Goal: Task Accomplishment & Management: Manage account settings

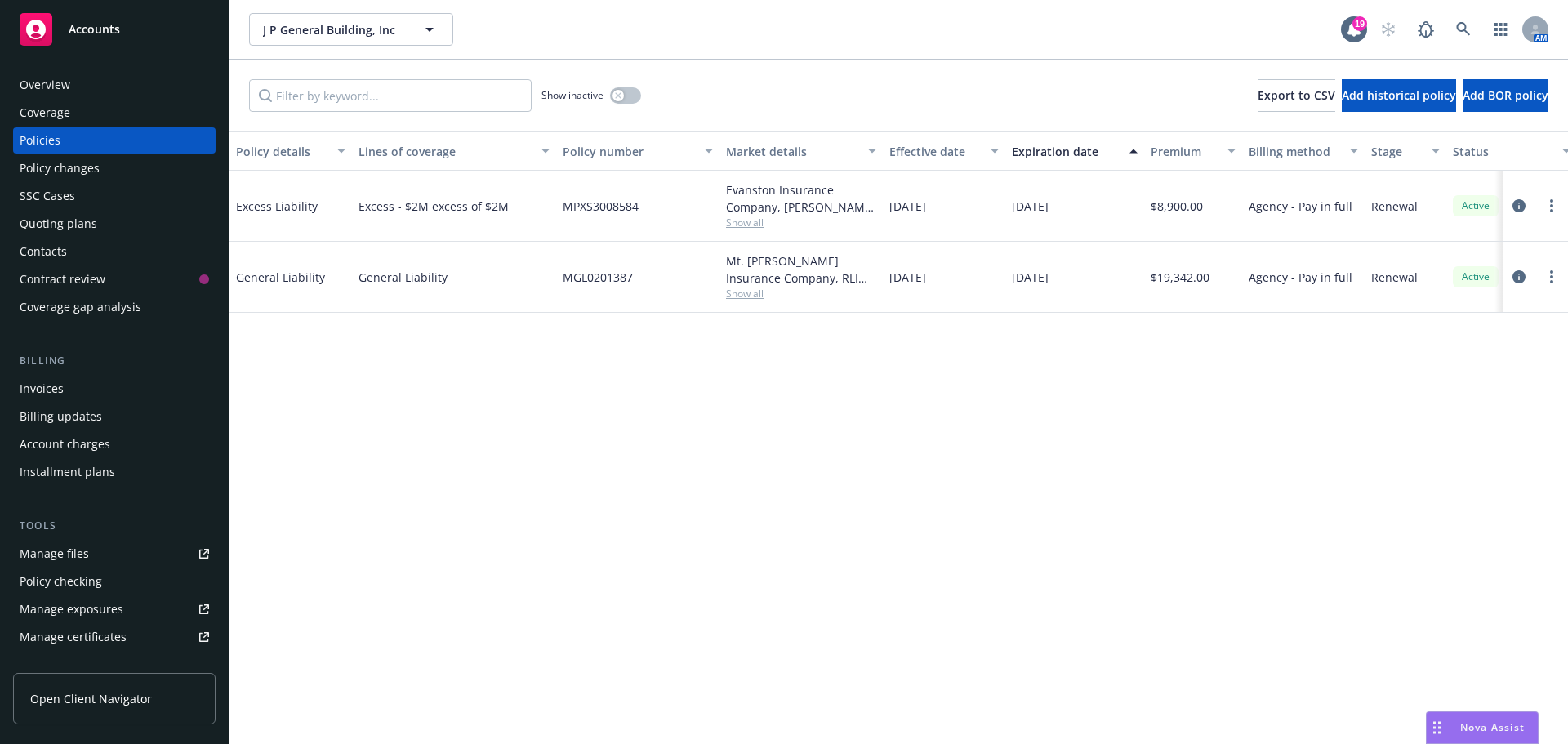
click at [97, 96] on div "Overview" at bounding box center [114, 85] width 190 height 26
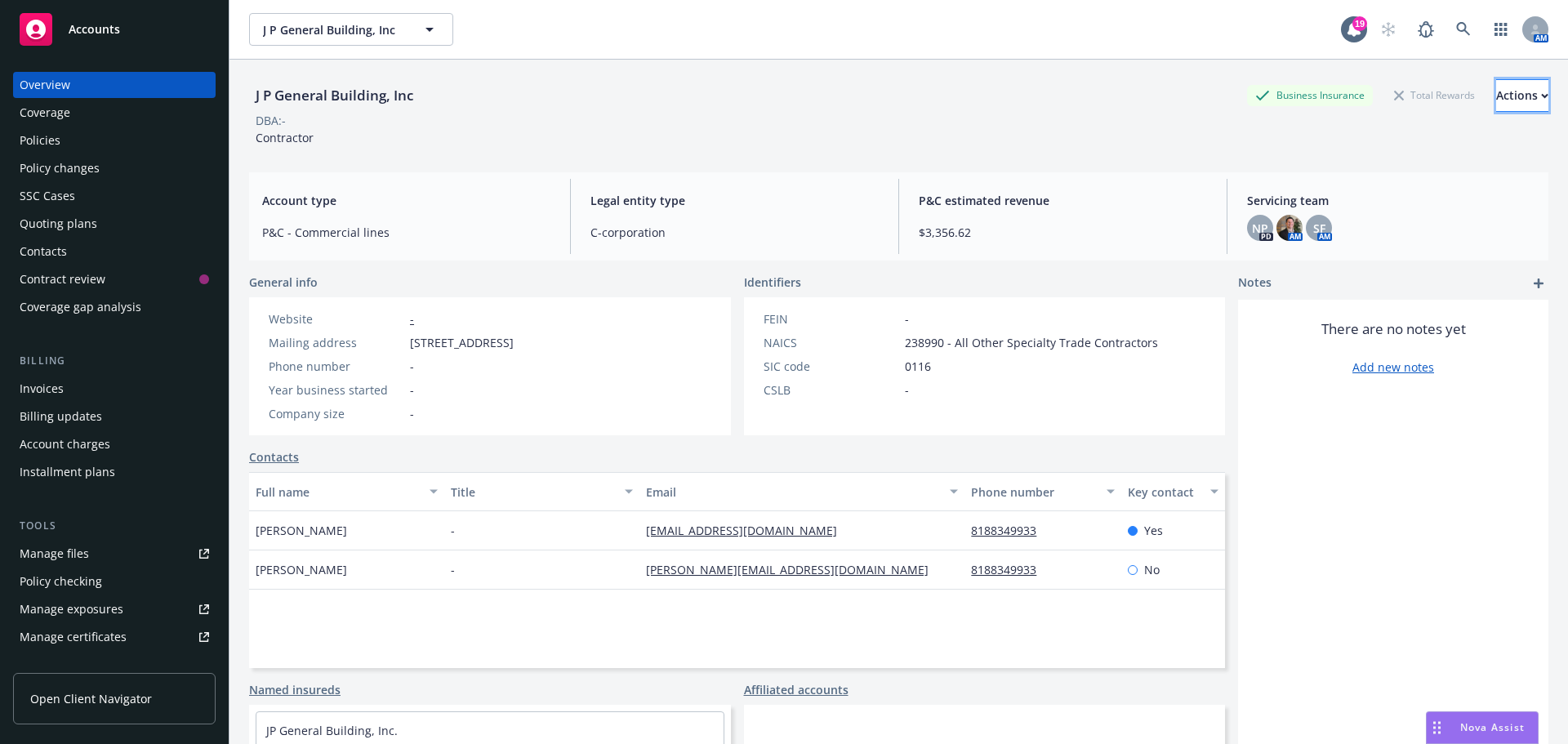
click at [1496, 90] on div "Actions" at bounding box center [1522, 96] width 52 height 31
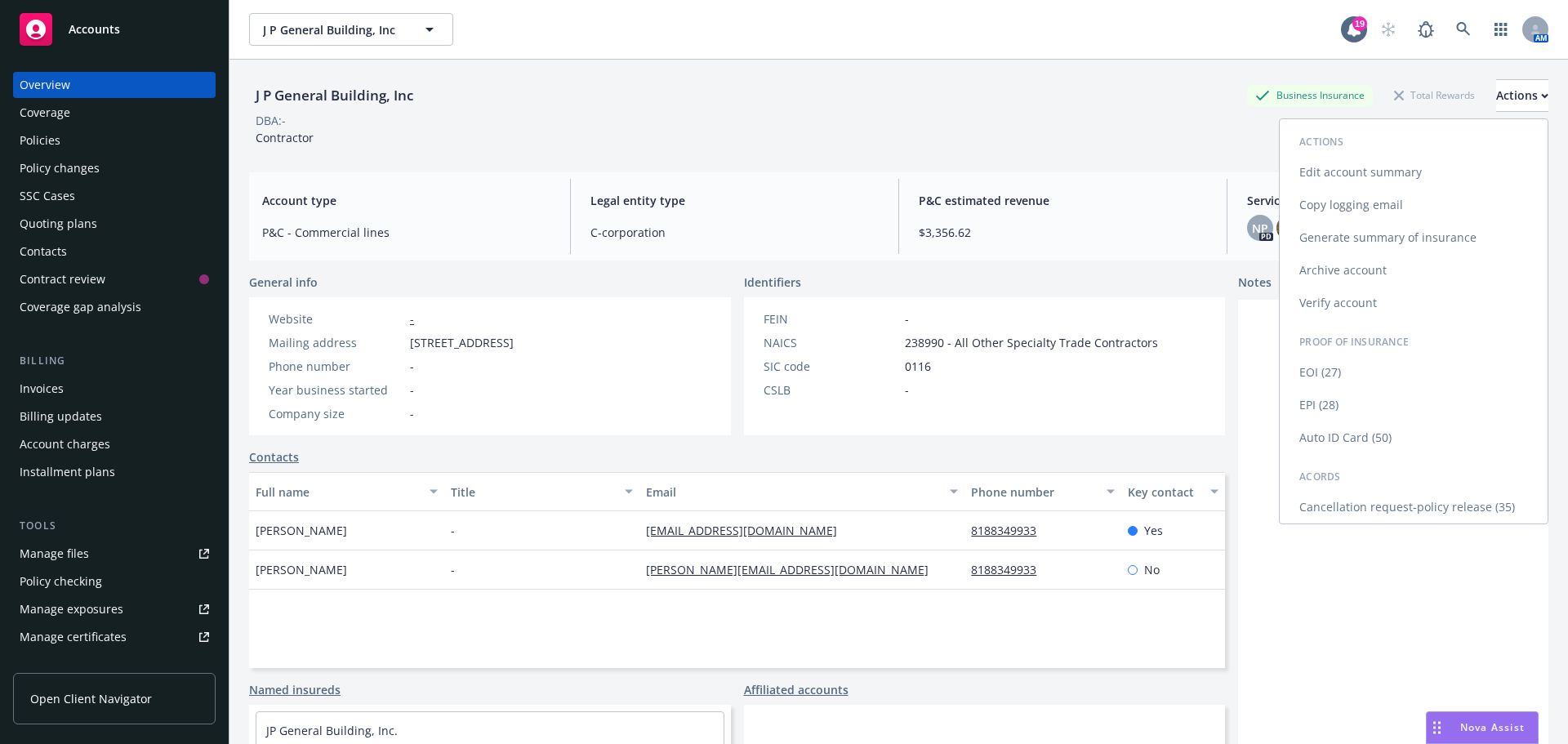
click at [1408, 507] on link "Cancellation request-policy release (35)" at bounding box center [1414, 507] width 268 height 33
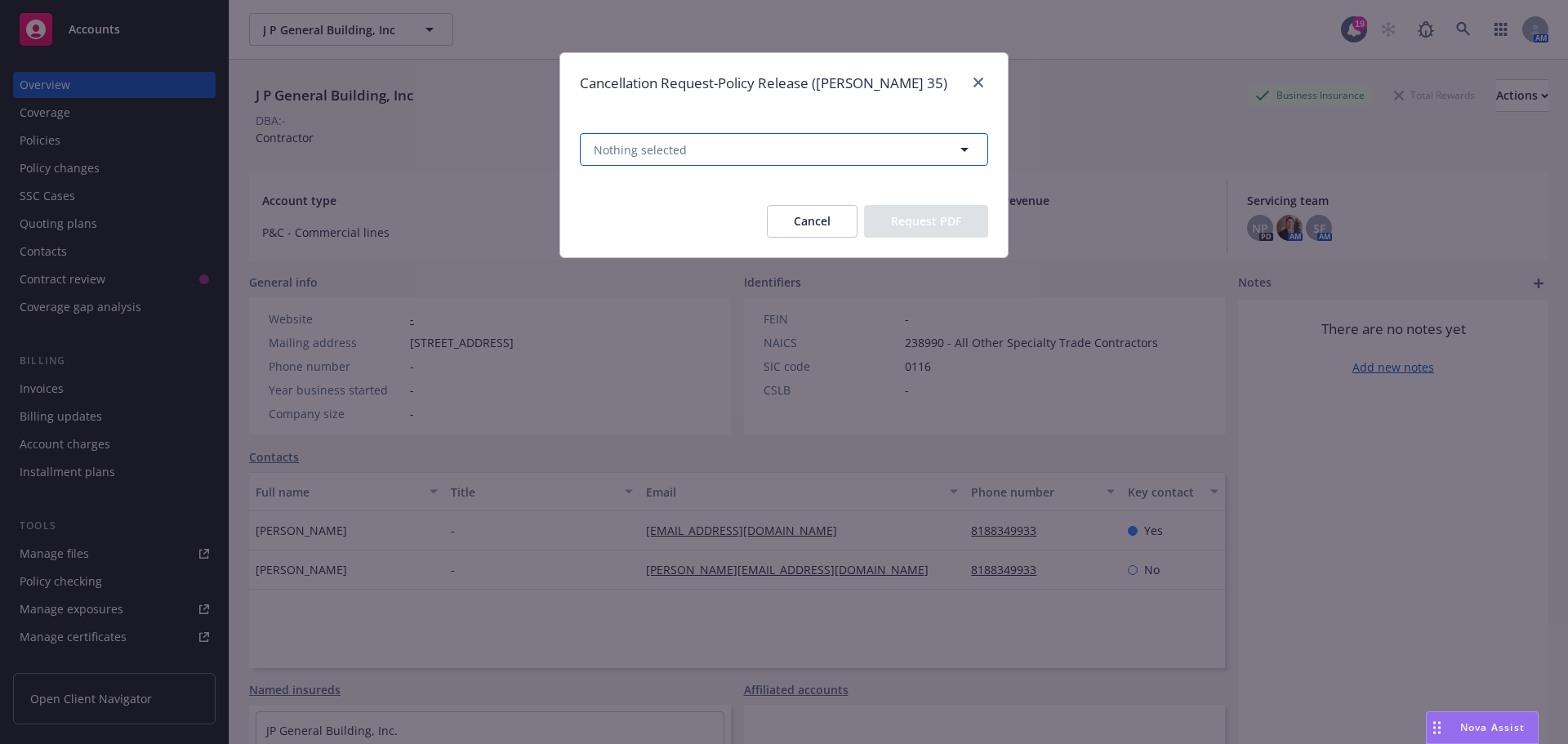
click at [887, 141] on button "Nothing selected" at bounding box center [784, 149] width 409 height 33
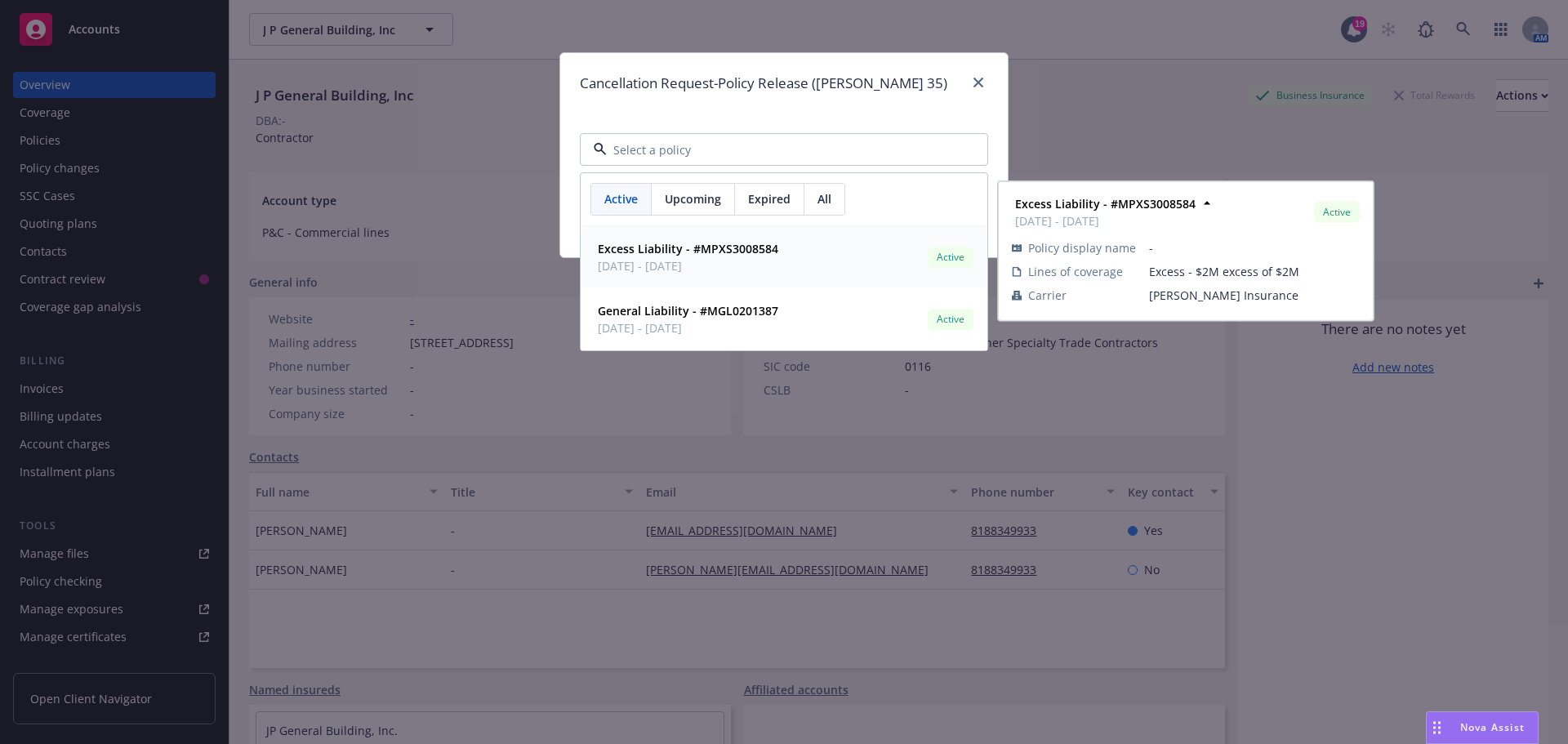
click at [789, 263] on div "Excess Liability - #MPXS3008584 06/27/2025 - 06/27/2026 Active" at bounding box center [784, 257] width 386 height 41
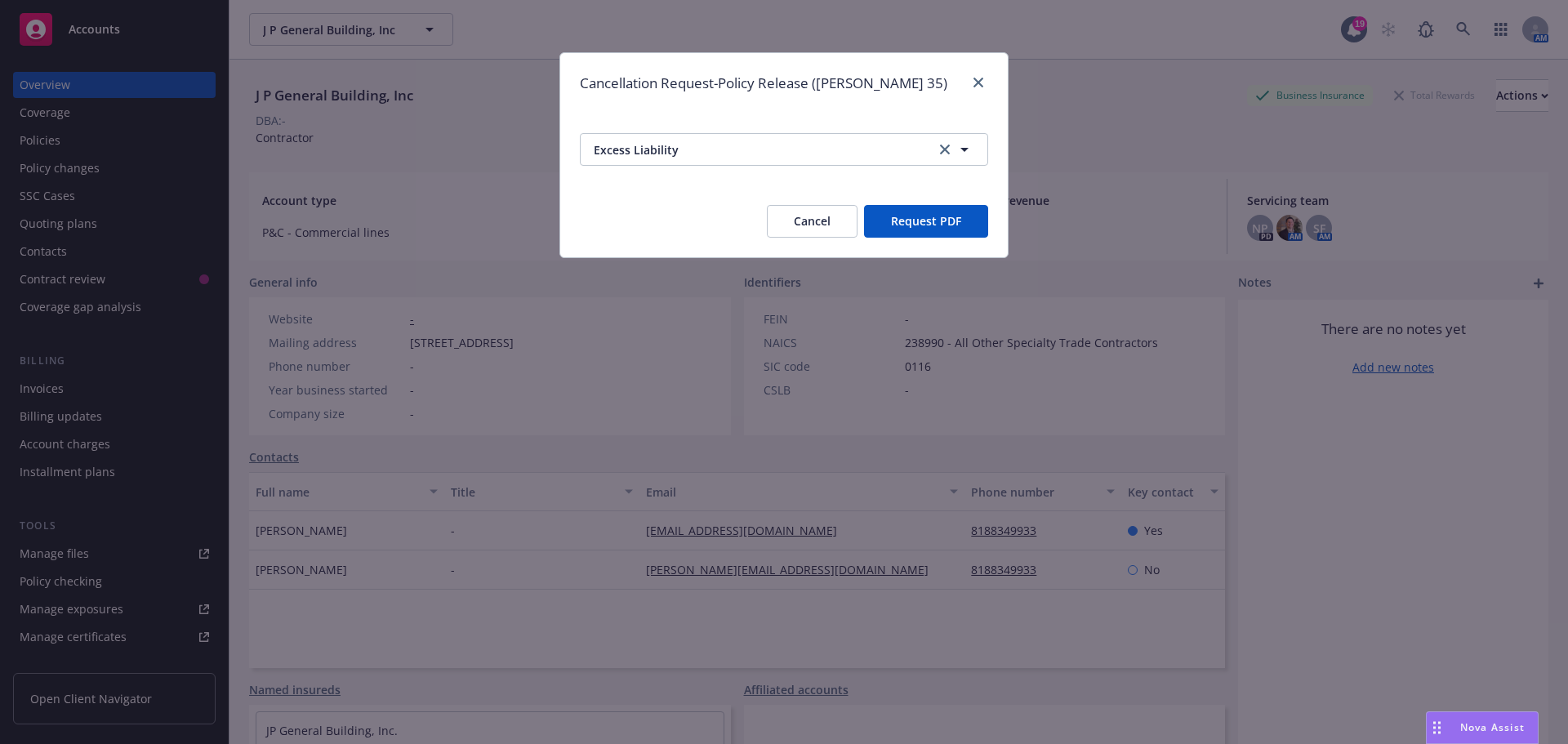
click at [970, 213] on button "Request PDF" at bounding box center [926, 221] width 124 height 33
click at [974, 87] on link "close" at bounding box center [978, 82] width 20 height 20
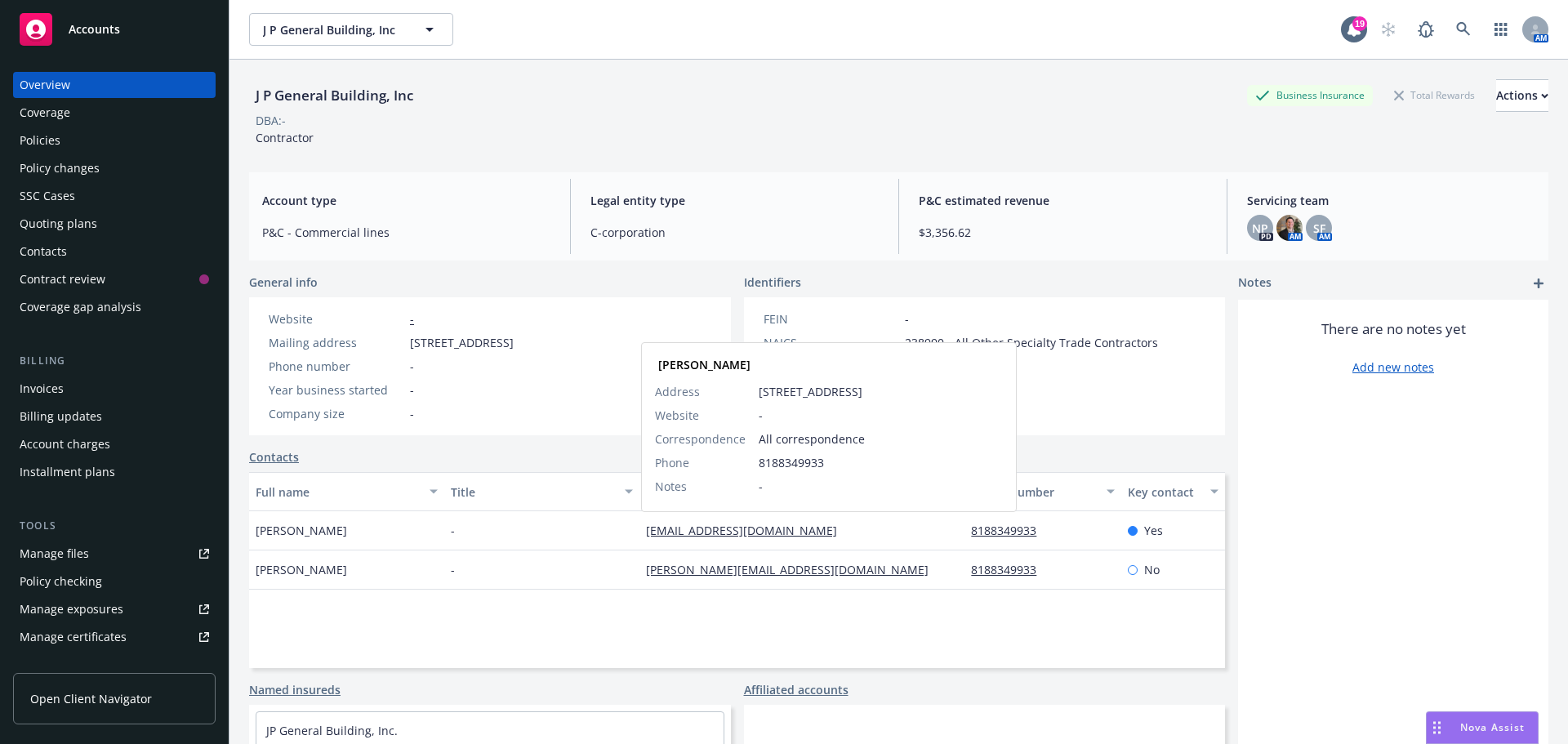
click at [726, 444] on span "Correspondence" at bounding box center [700, 439] width 91 height 17
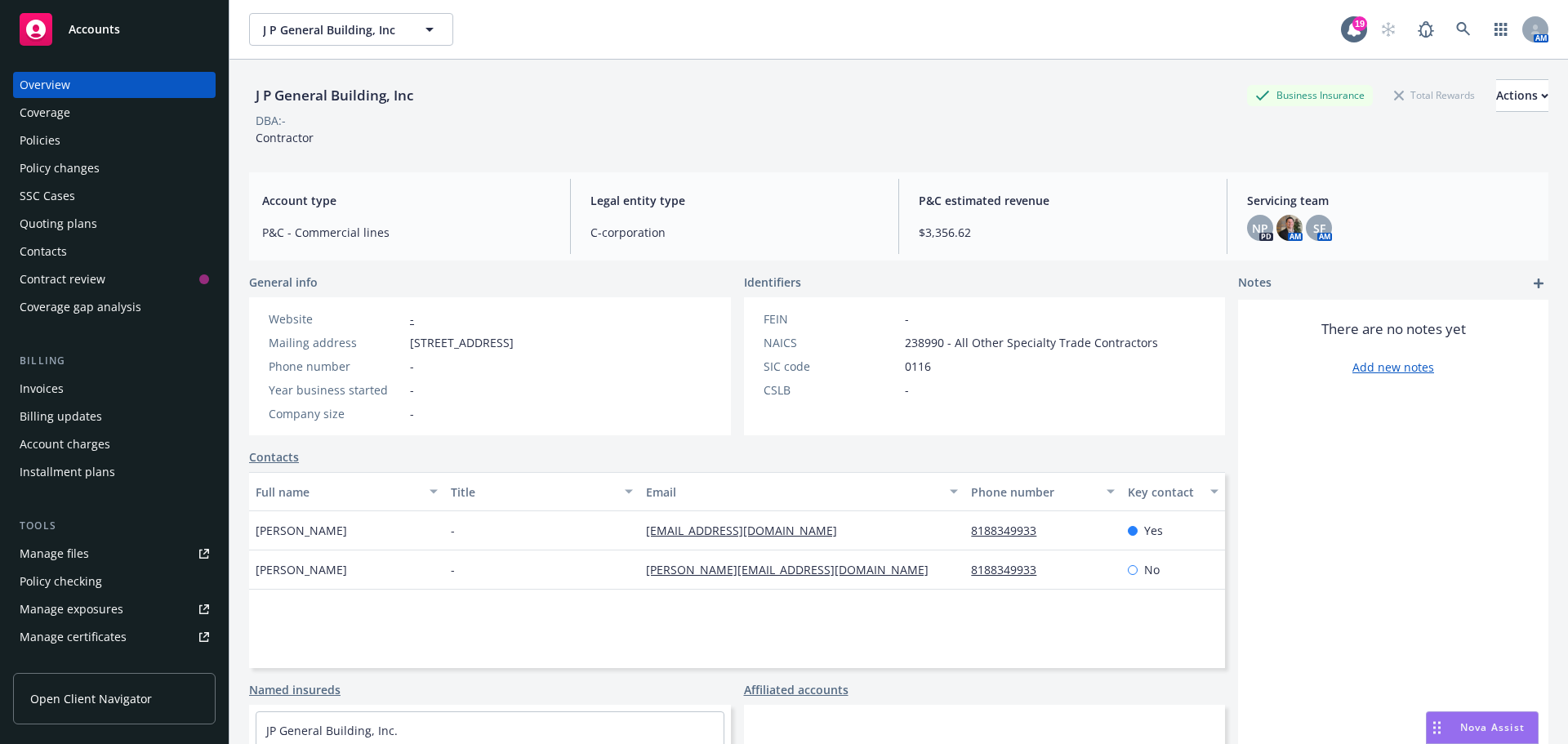
click at [77, 142] on div "Policies" at bounding box center [114, 140] width 190 height 26
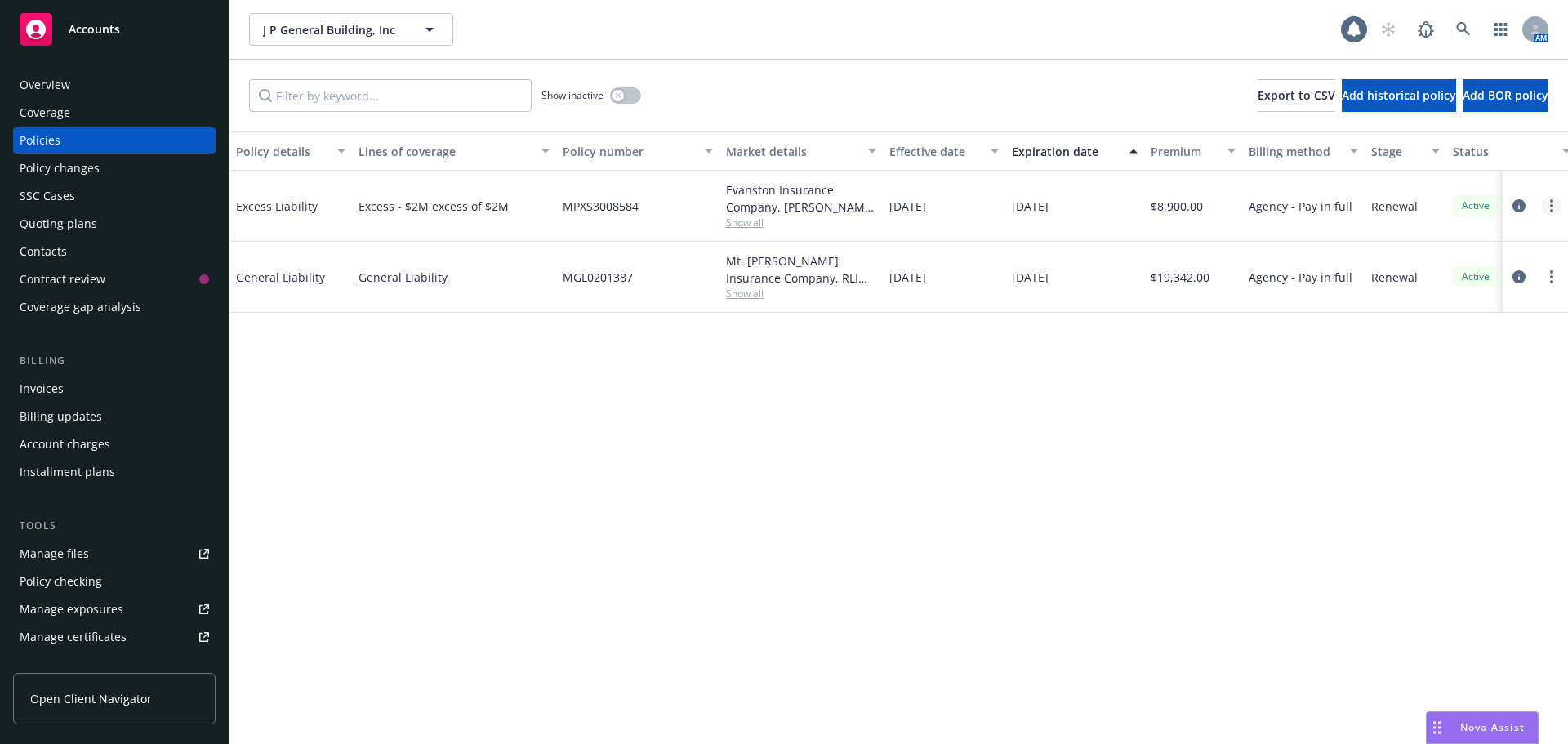
click at [1556, 206] on link "more" at bounding box center [1552, 206] width 20 height 20
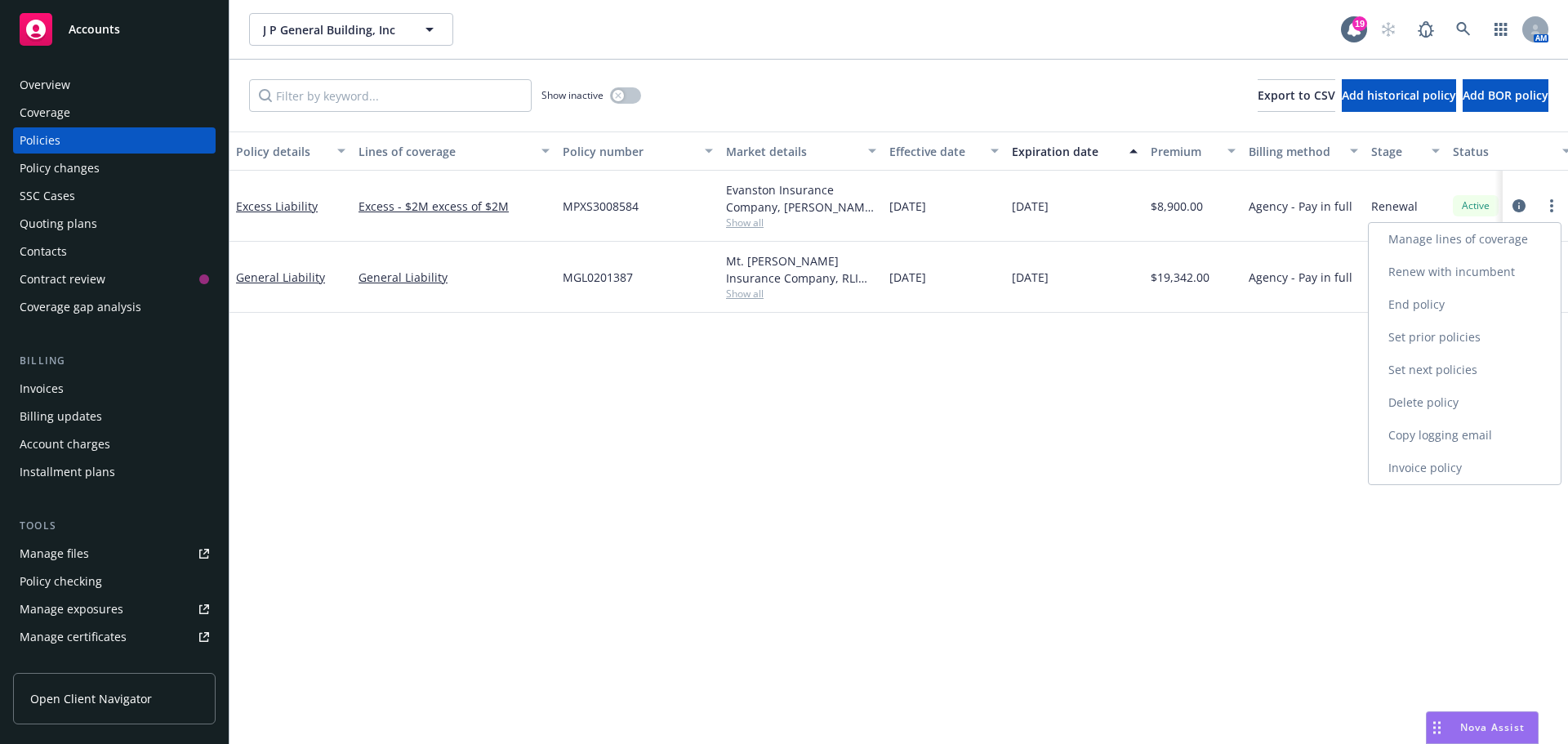
click at [1463, 445] on link "Copy logging email" at bounding box center [1464, 435] width 192 height 33
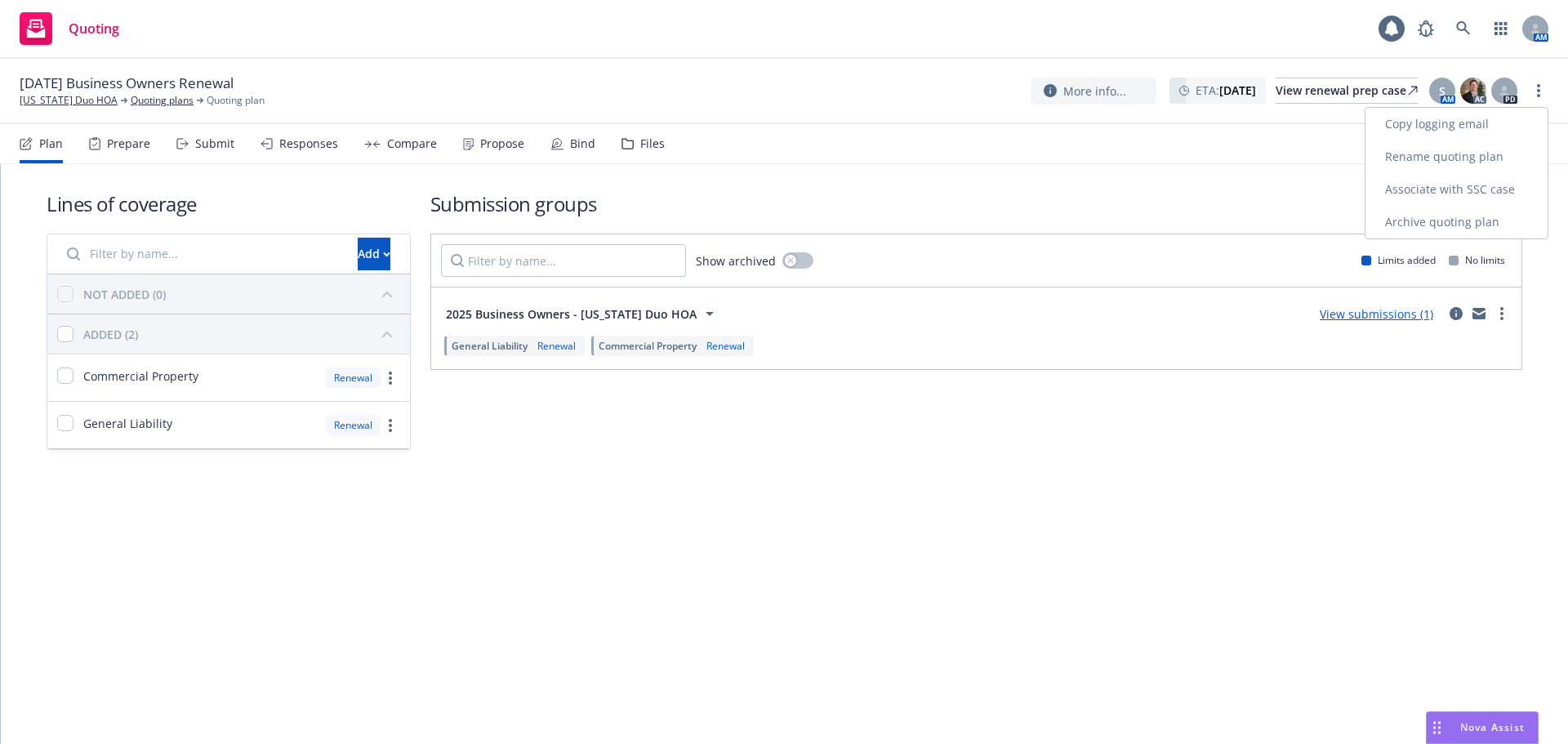
click at [1496, 118] on link "Copy logging email" at bounding box center [1456, 124] width 182 height 33
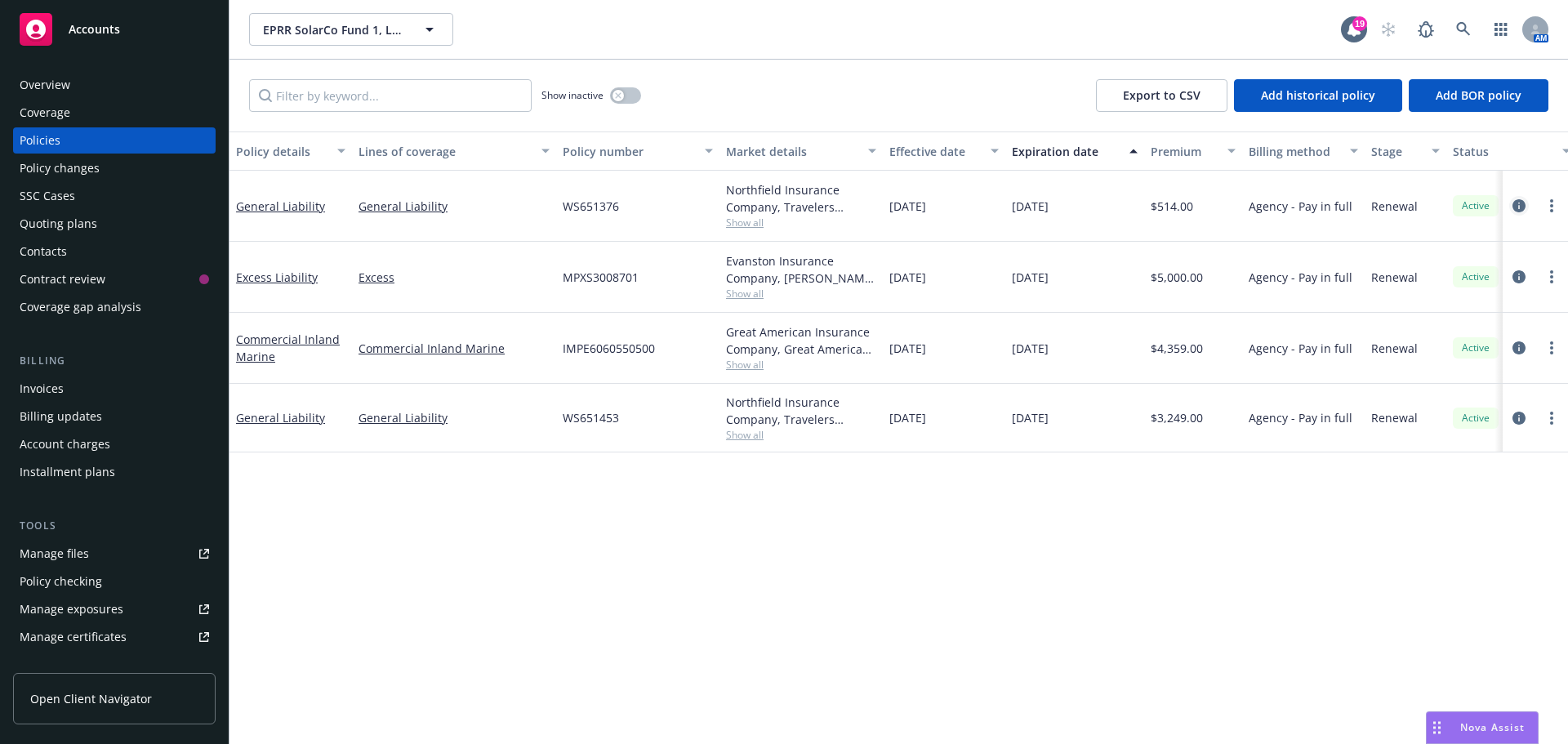
click at [1518, 208] on icon "circleInformation" at bounding box center [1519, 206] width 13 height 13
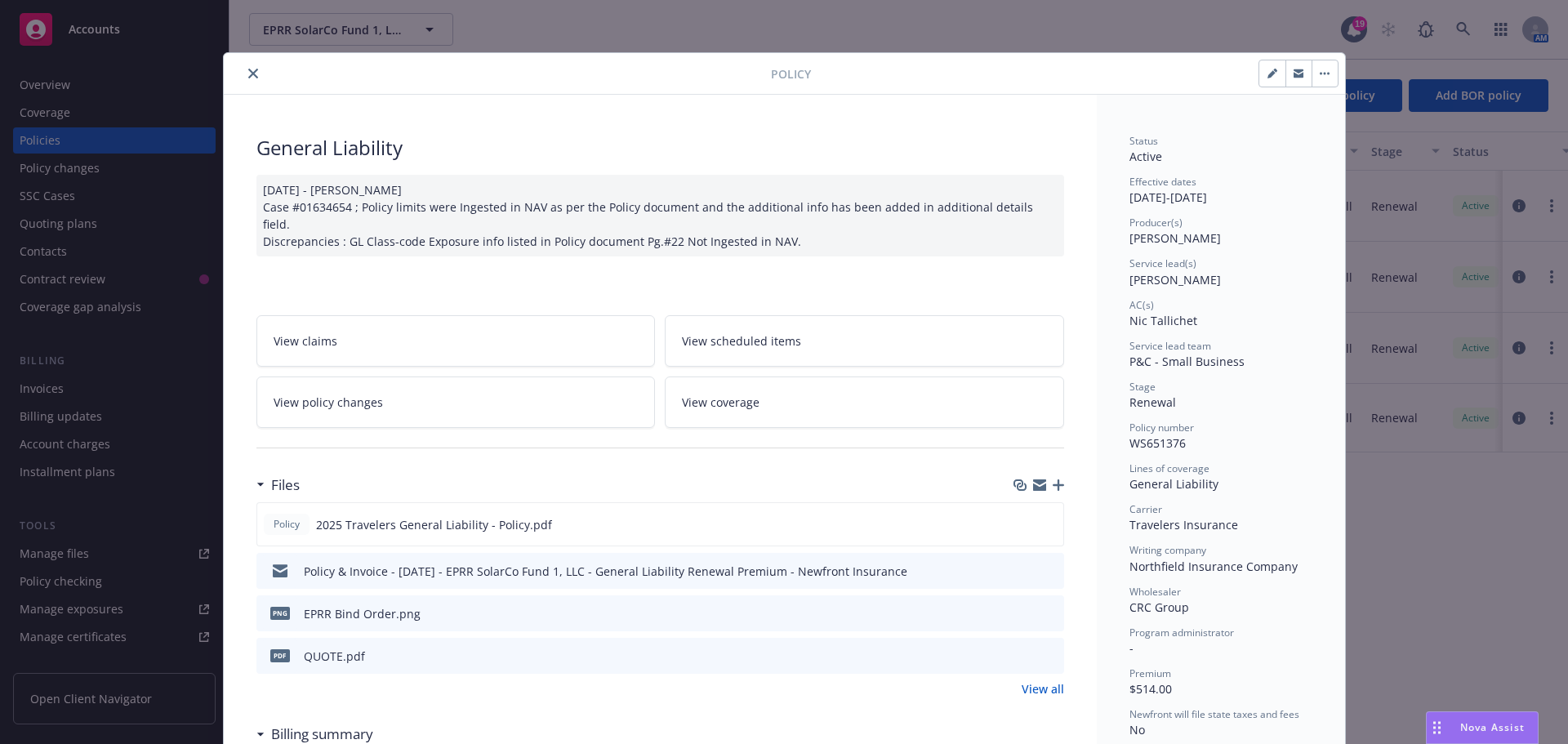
click at [243, 72] on button "close" at bounding box center [253, 74] width 20 height 20
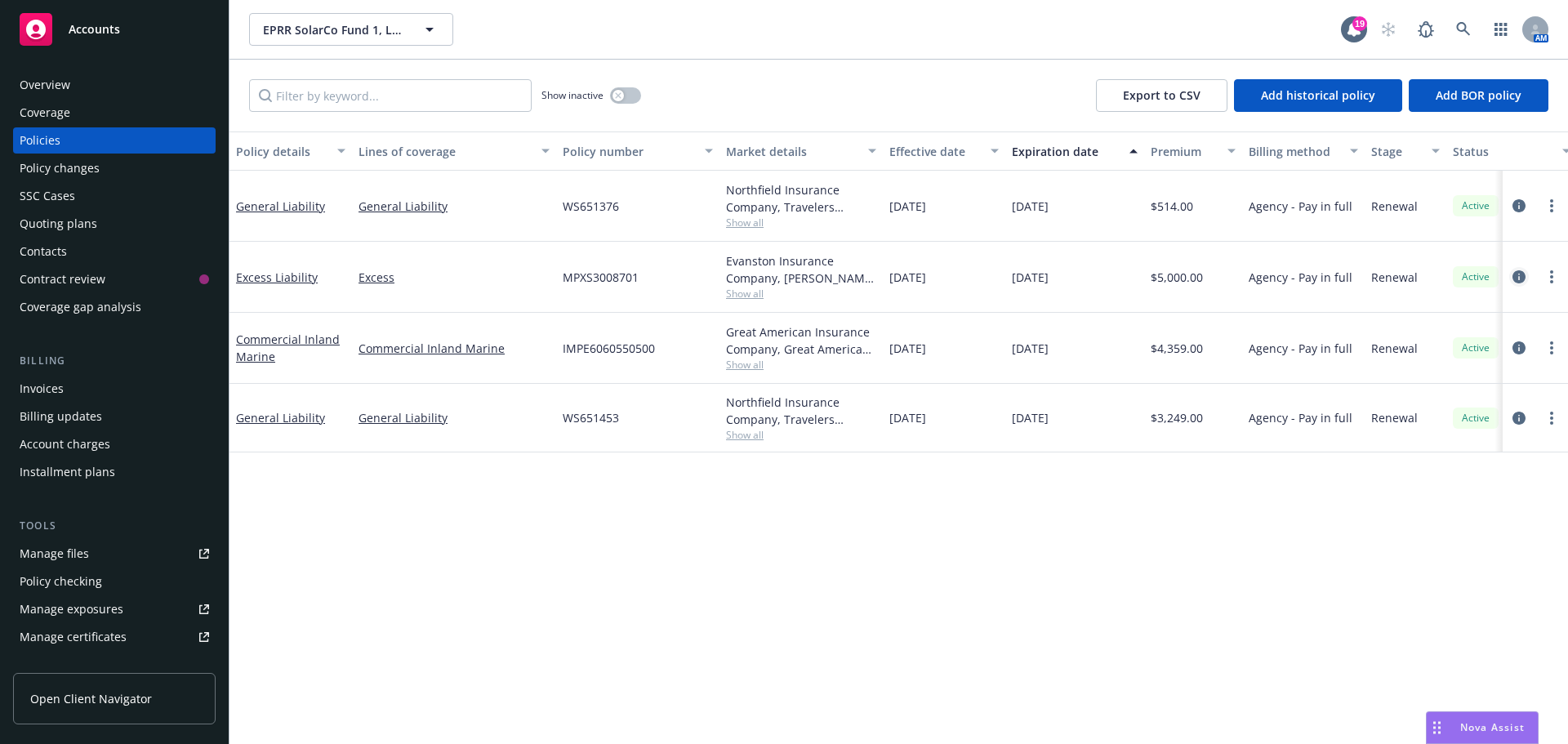
click at [1514, 281] on icon "circleInformation" at bounding box center [1519, 277] width 13 height 13
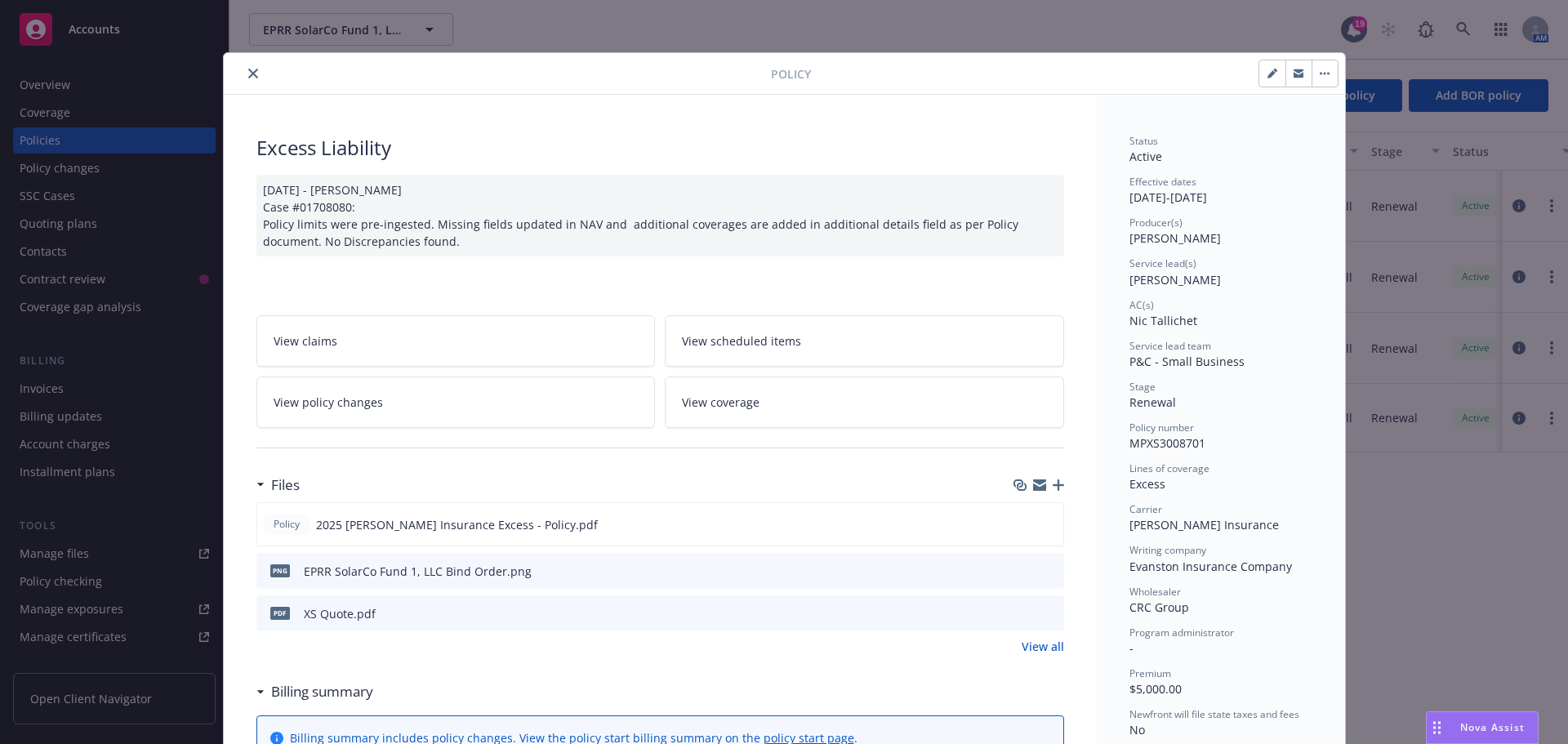
click at [255, 74] on button "close" at bounding box center [253, 74] width 20 height 20
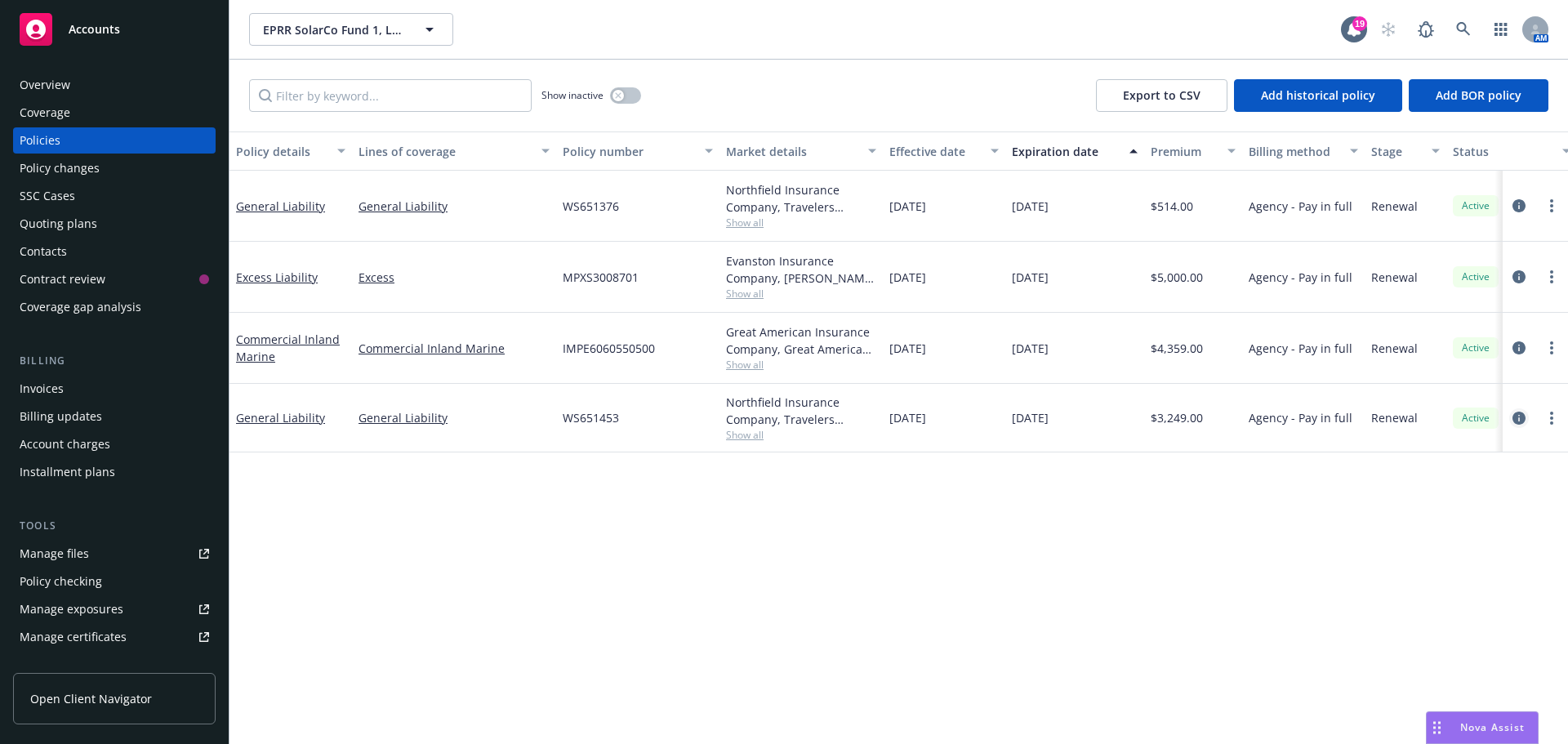
click at [1520, 422] on icon "circleInformation" at bounding box center [1519, 418] width 13 height 13
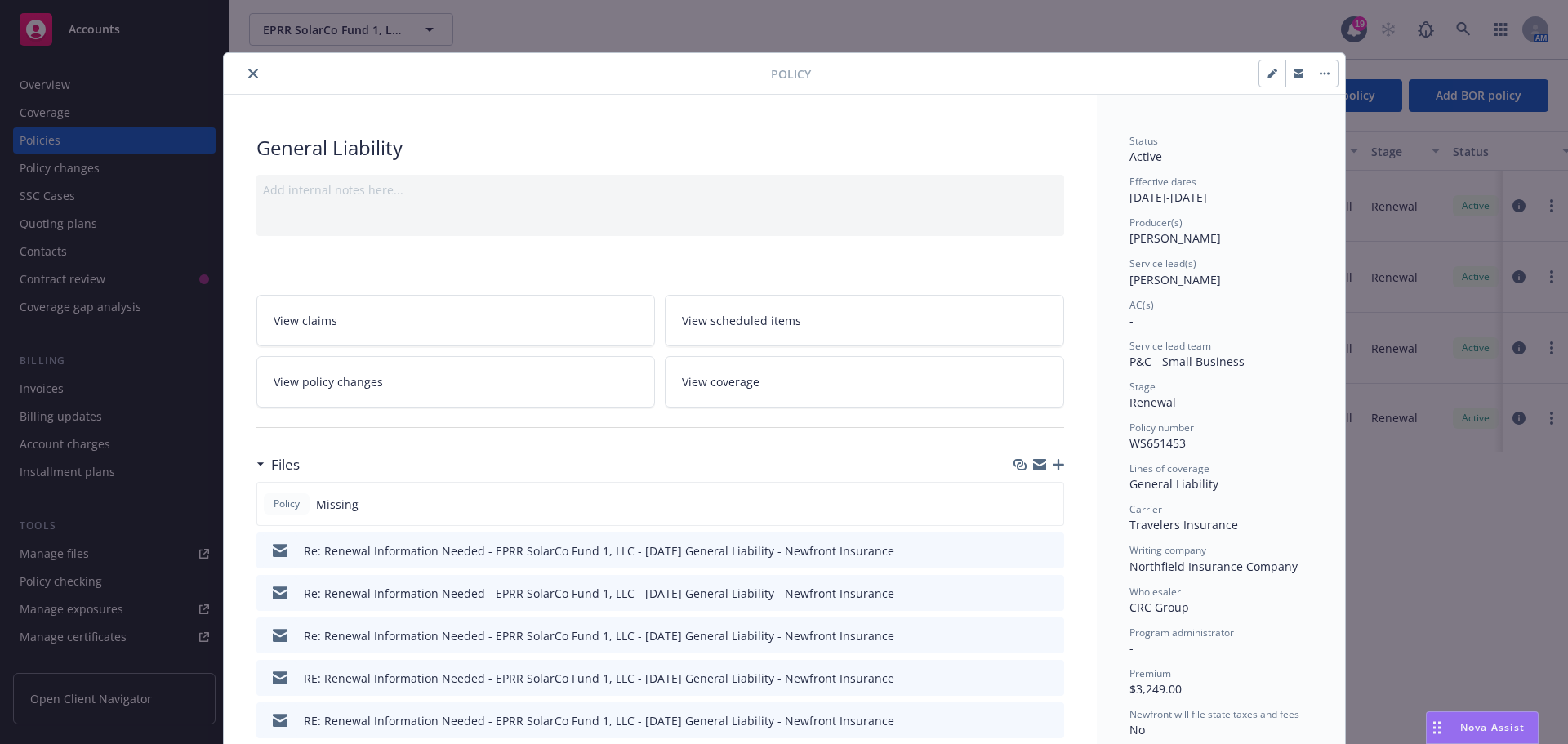
click at [248, 74] on icon "close" at bounding box center [253, 74] width 10 height 10
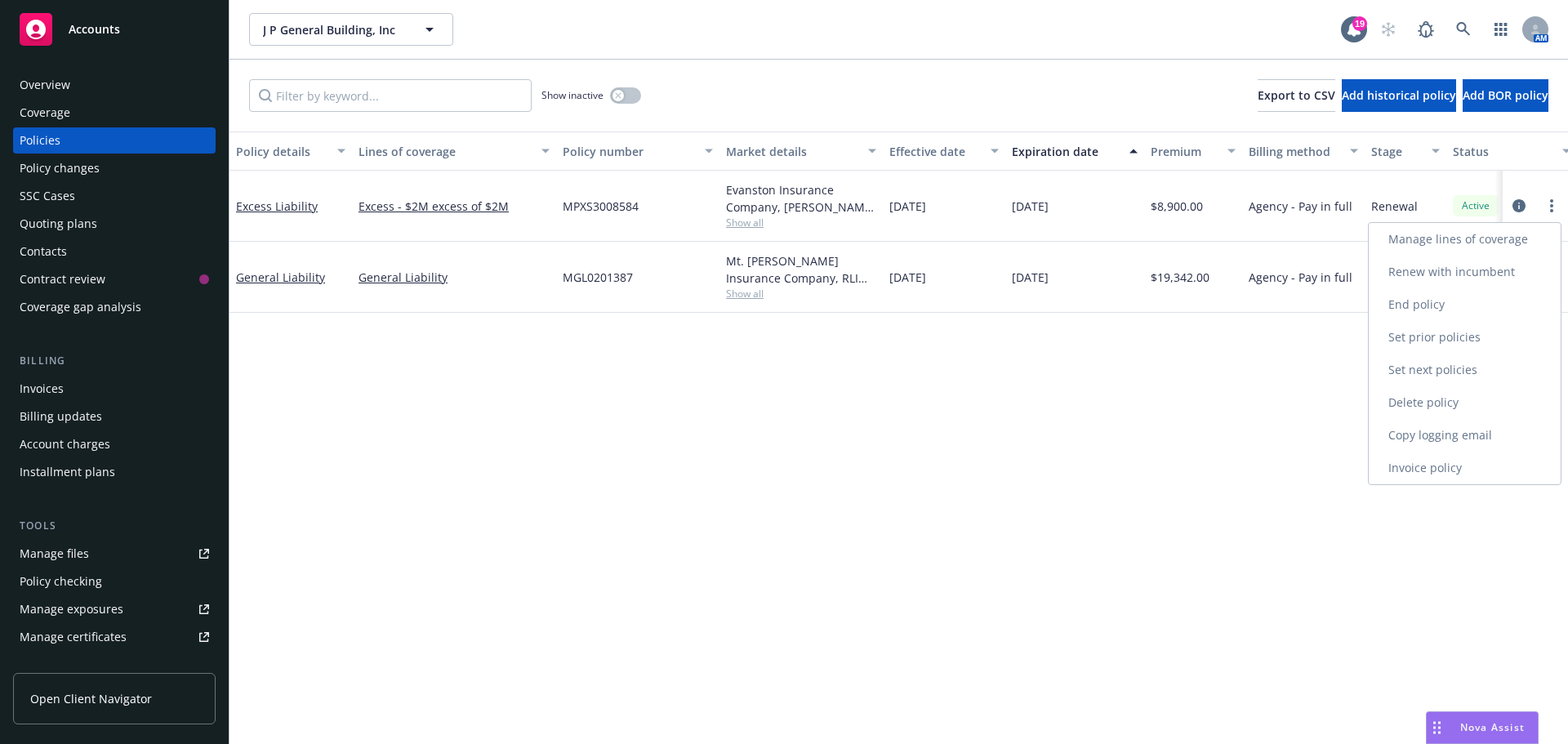
click at [1470, 421] on link "Copy logging email" at bounding box center [1464, 435] width 192 height 33
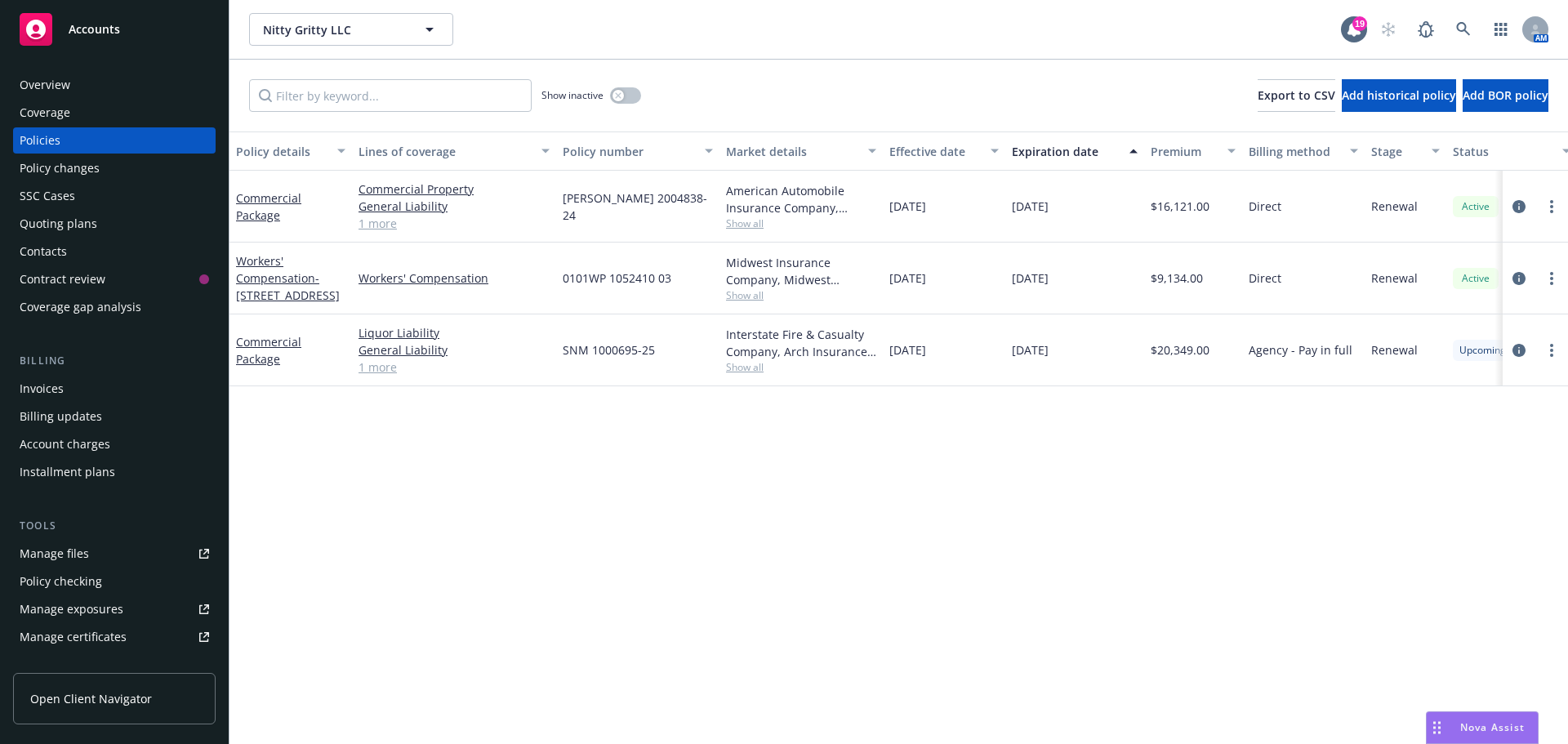
click at [755, 369] on span "Show all" at bounding box center [802, 367] width 150 height 14
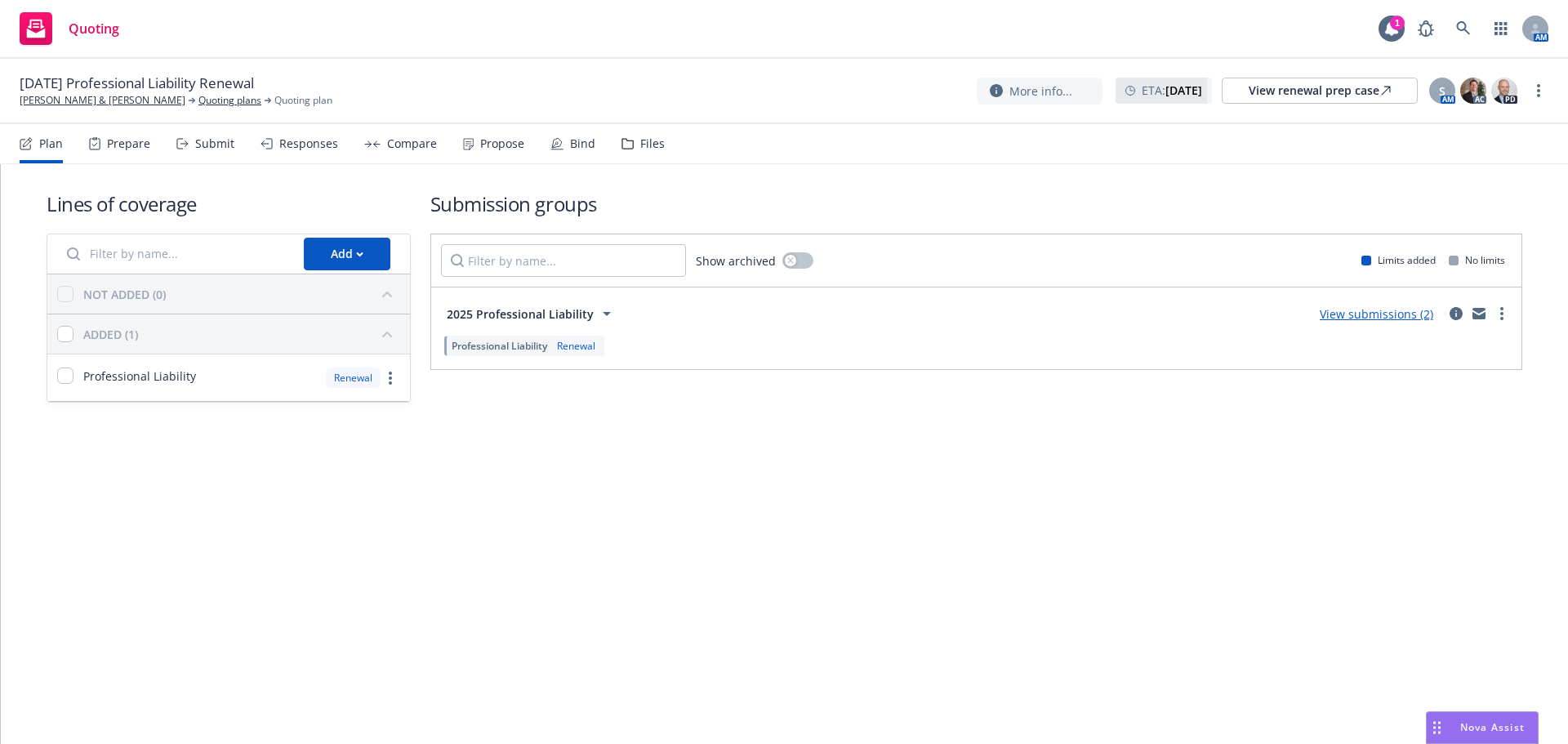
click at [574, 149] on div "Bind" at bounding box center [583, 144] width 25 height 13
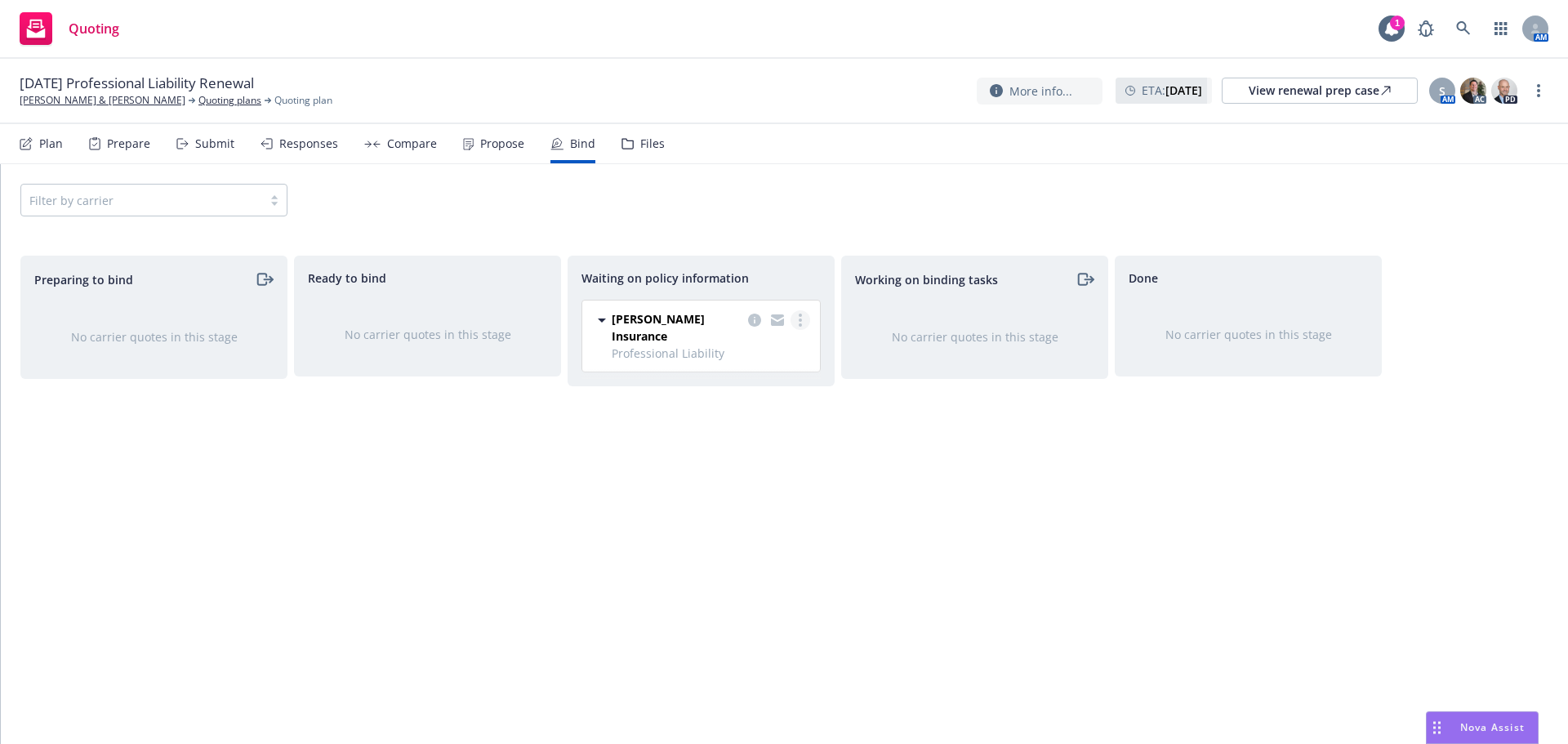
click at [796, 319] on link "more" at bounding box center [800, 320] width 20 height 20
click at [762, 354] on span "Create policies" at bounding box center [721, 353] width 120 height 16
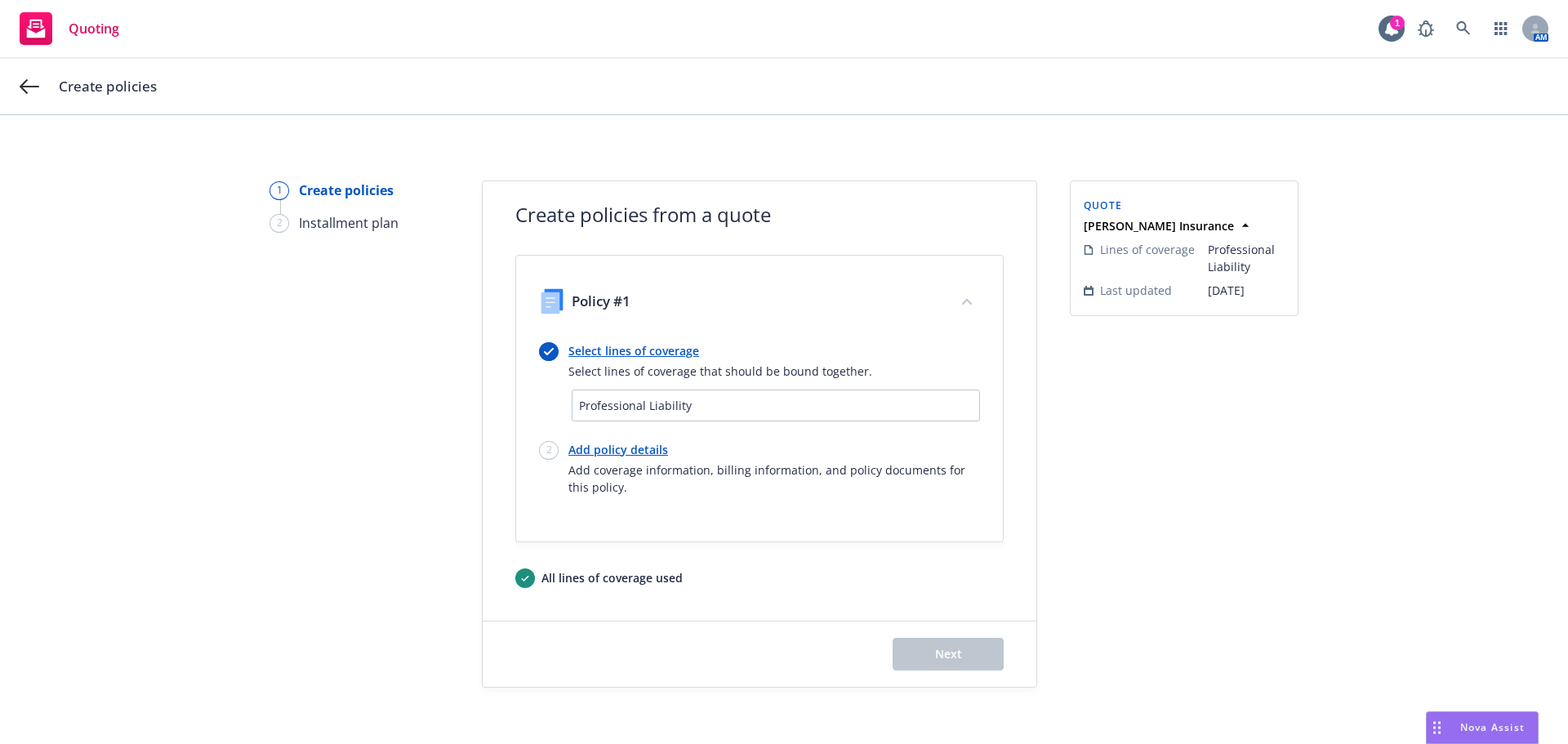
click at [650, 439] on div "Select lines of coverage Select lines of coverage that should be bound together…" at bounding box center [760, 419] width 441 height 154
click at [650, 457] on link "Add policy details" at bounding box center [775, 449] width 412 height 17
select select "12"
select select "CA"
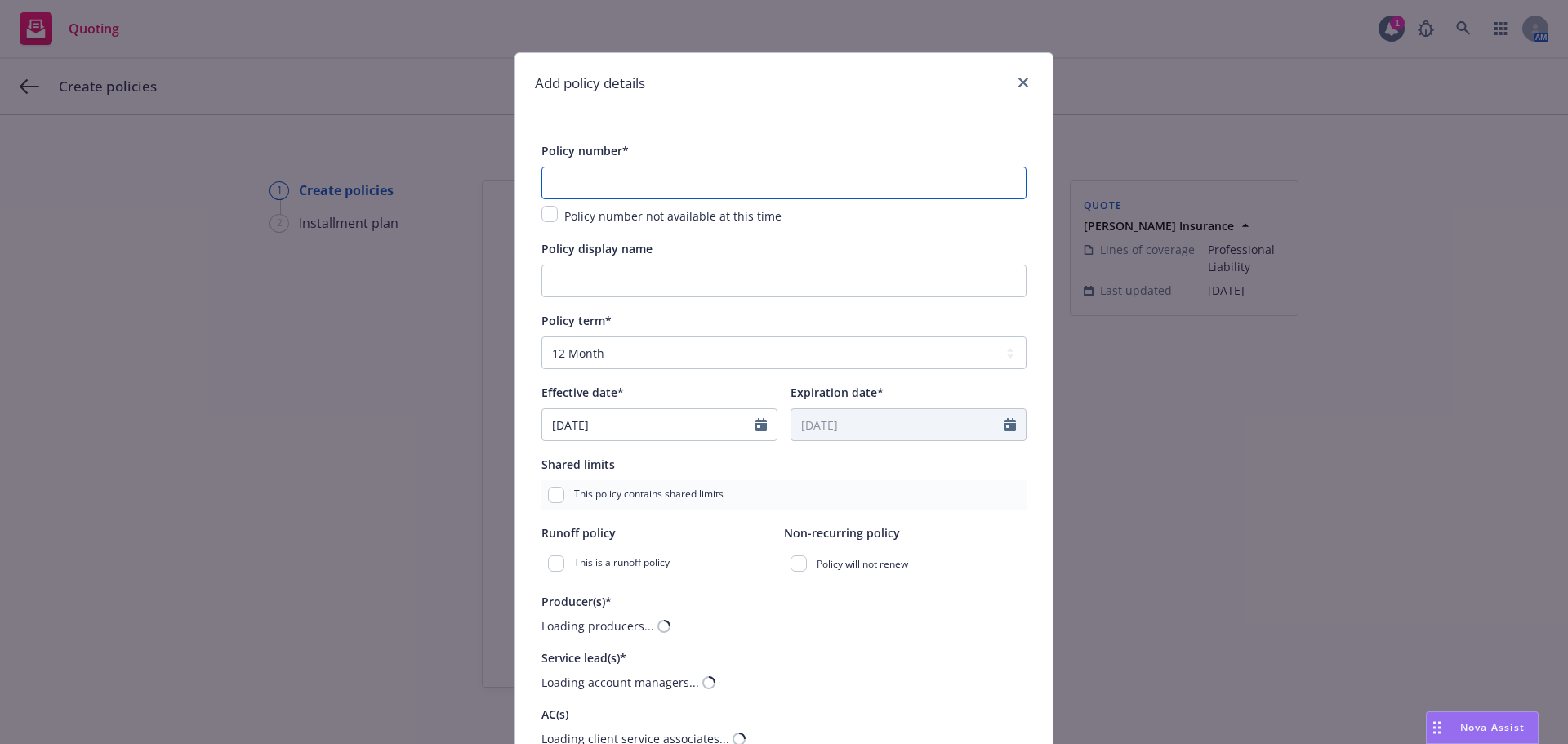
click at [674, 180] on input "text" at bounding box center [784, 183] width 485 height 33
paste input "MKLV5PEO003568"
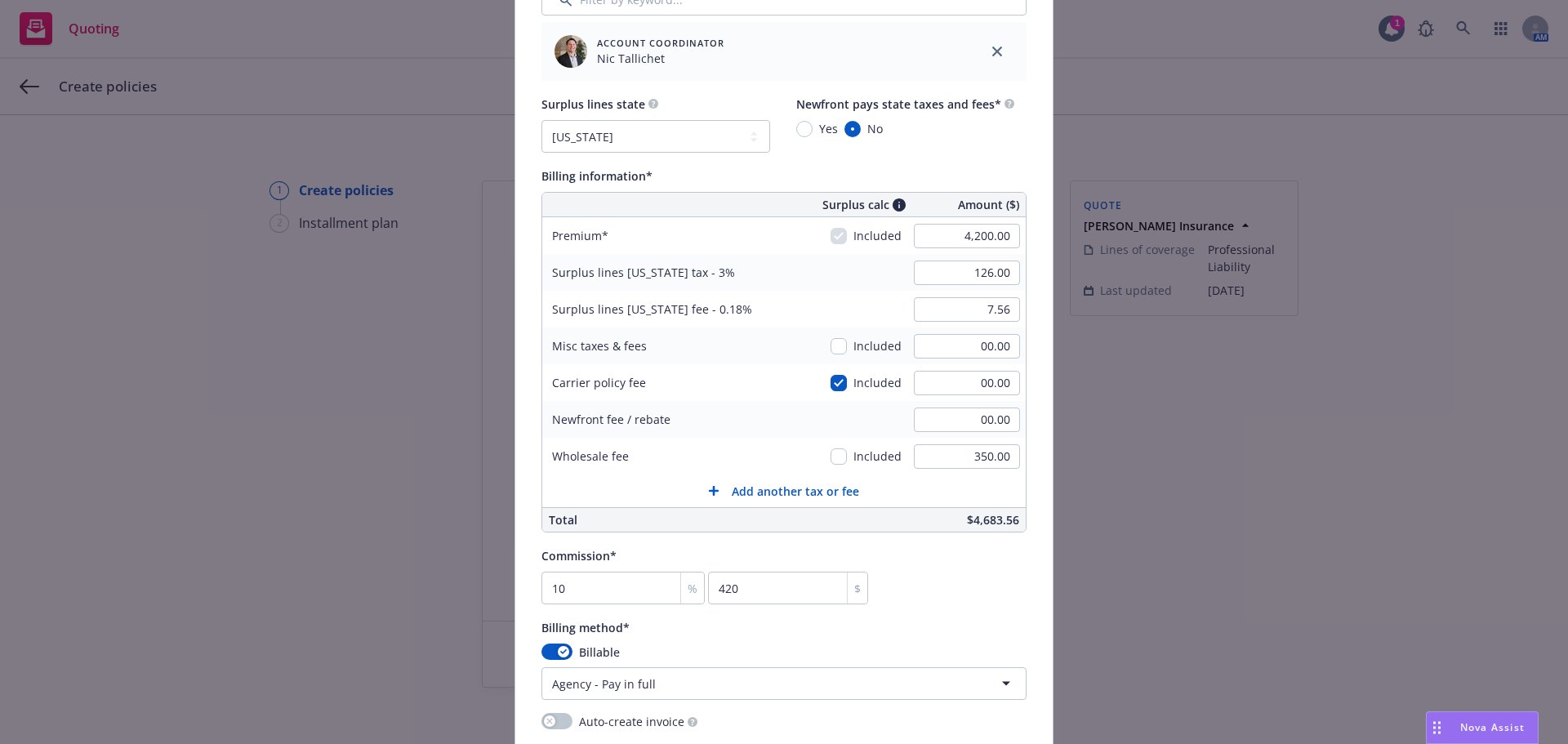
scroll to position [924, 0]
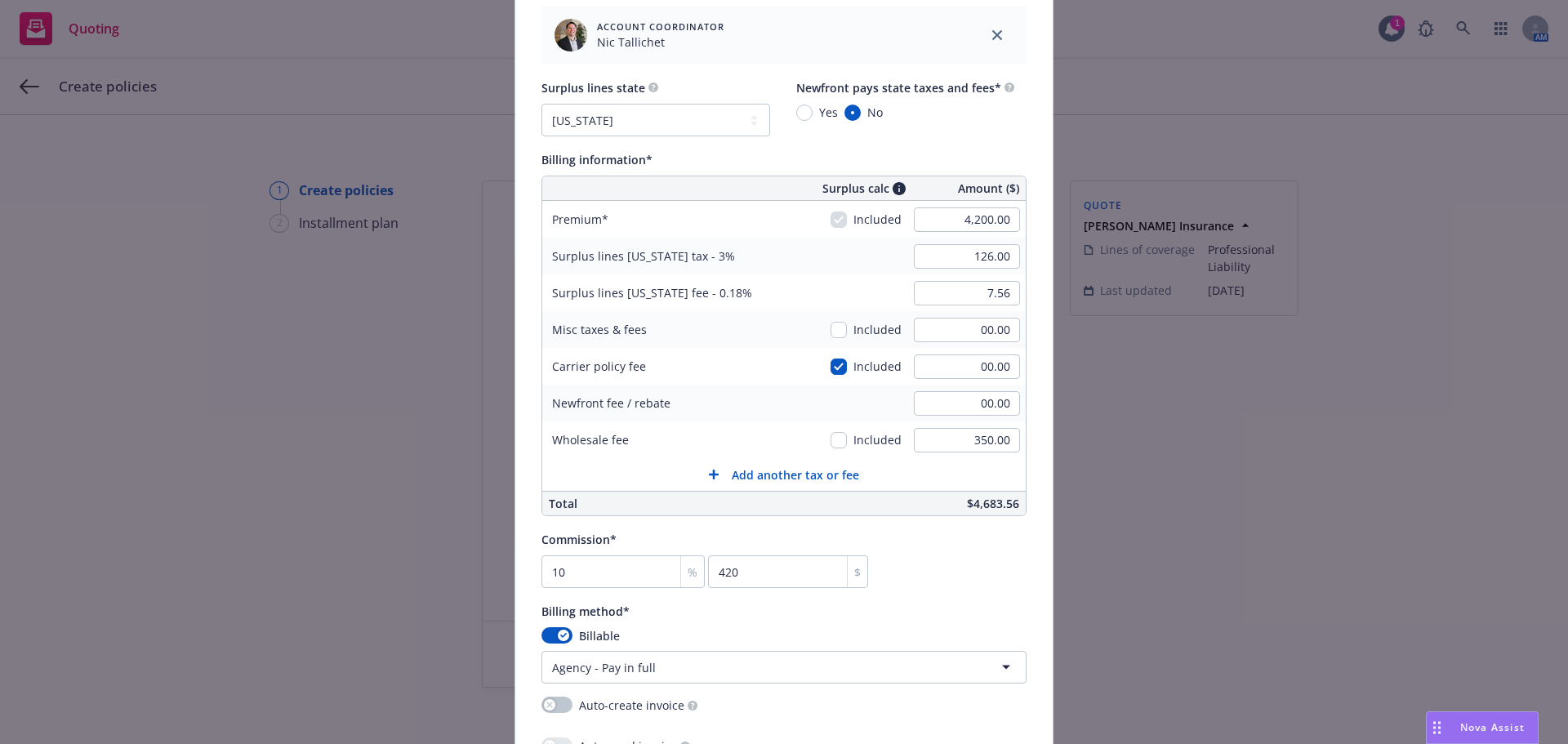
type input "MKLV5PEO003568"
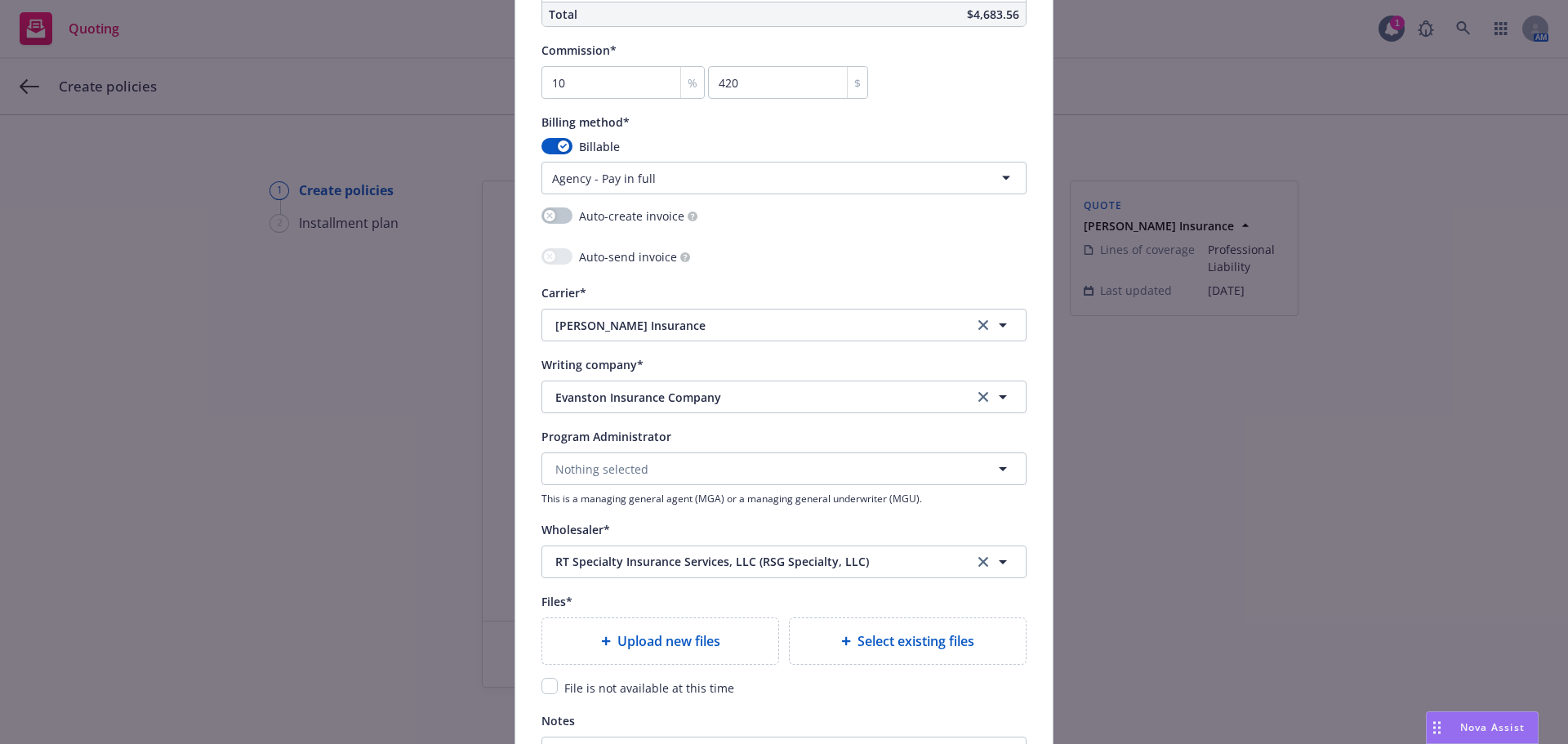
scroll to position [1414, 0]
click at [558, 689] on div "File is not available at this time" at bounding box center [648, 687] width 180 height 20
click at [547, 688] on input "checkbox" at bounding box center [550, 685] width 16 height 16
checkbox input "true"
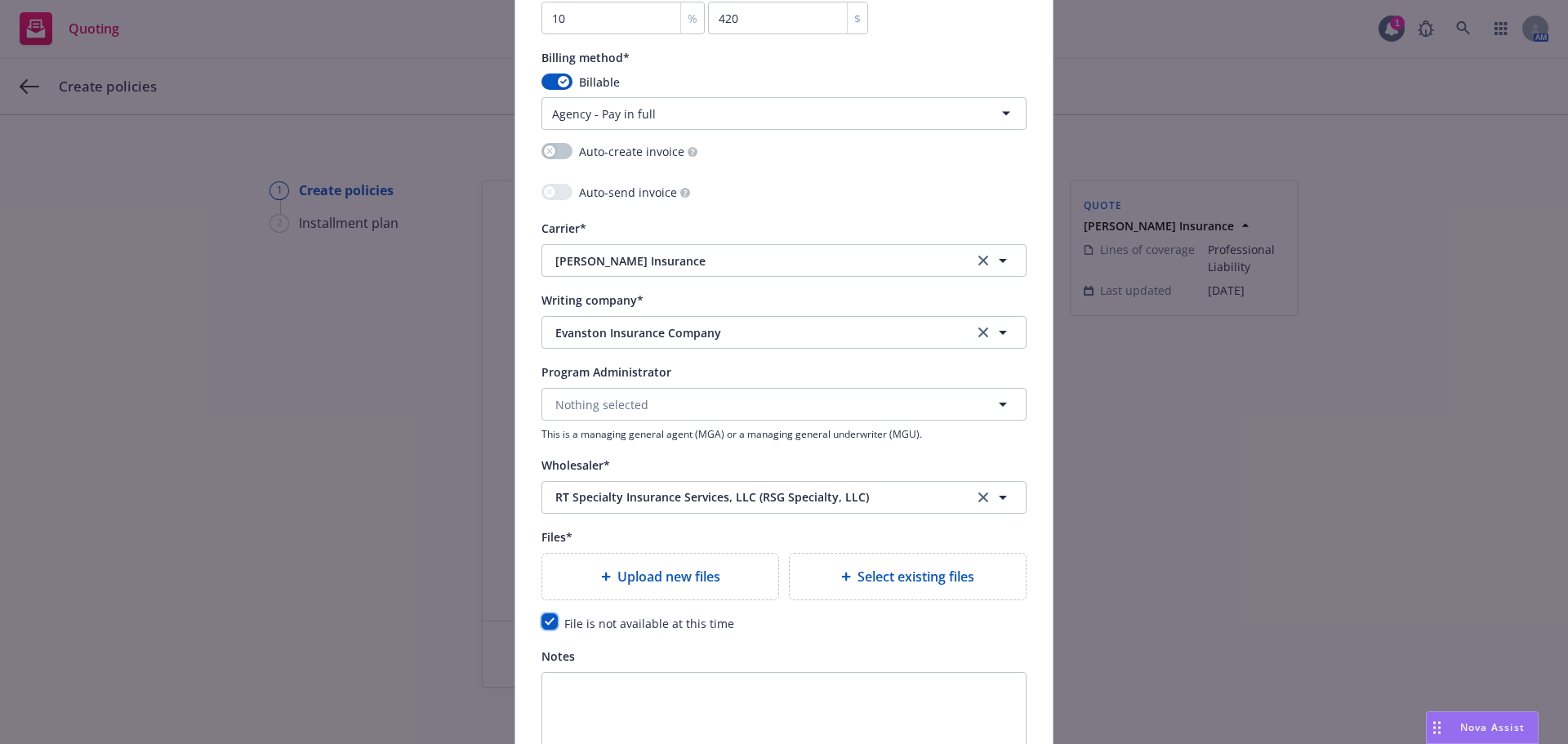
scroll to position [1681, 0]
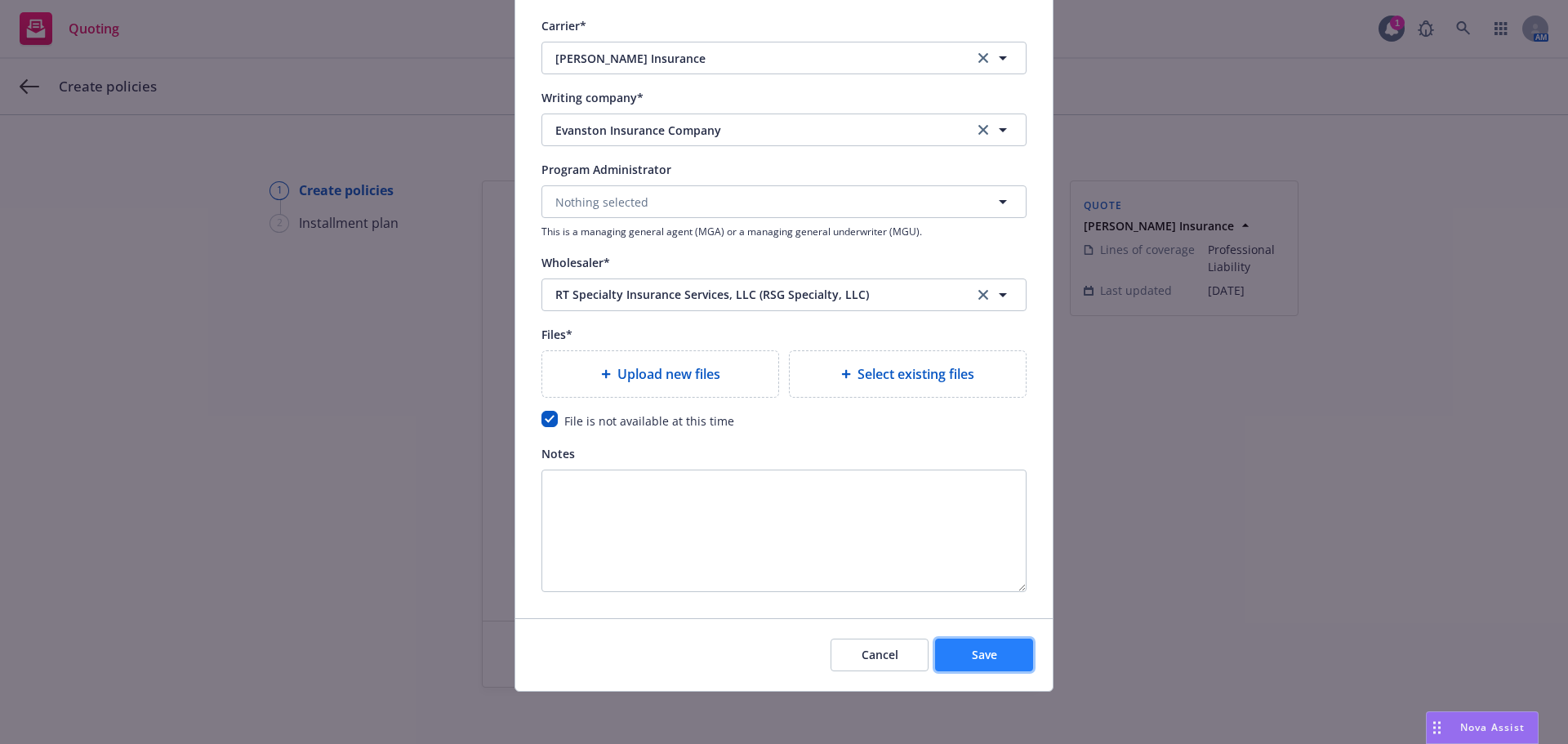
click at [950, 657] on button "Save" at bounding box center [984, 655] width 98 height 33
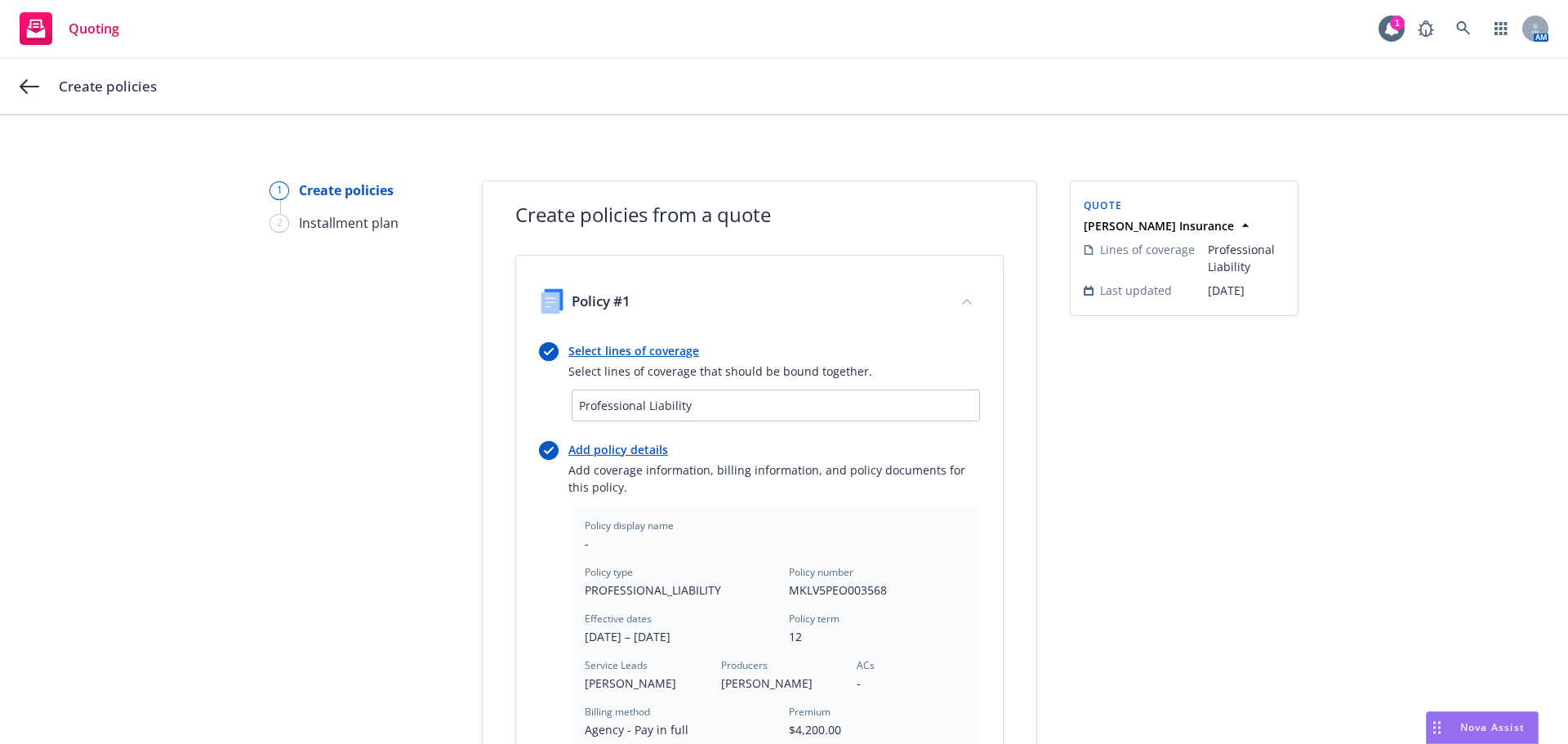
scroll to position [381, 0]
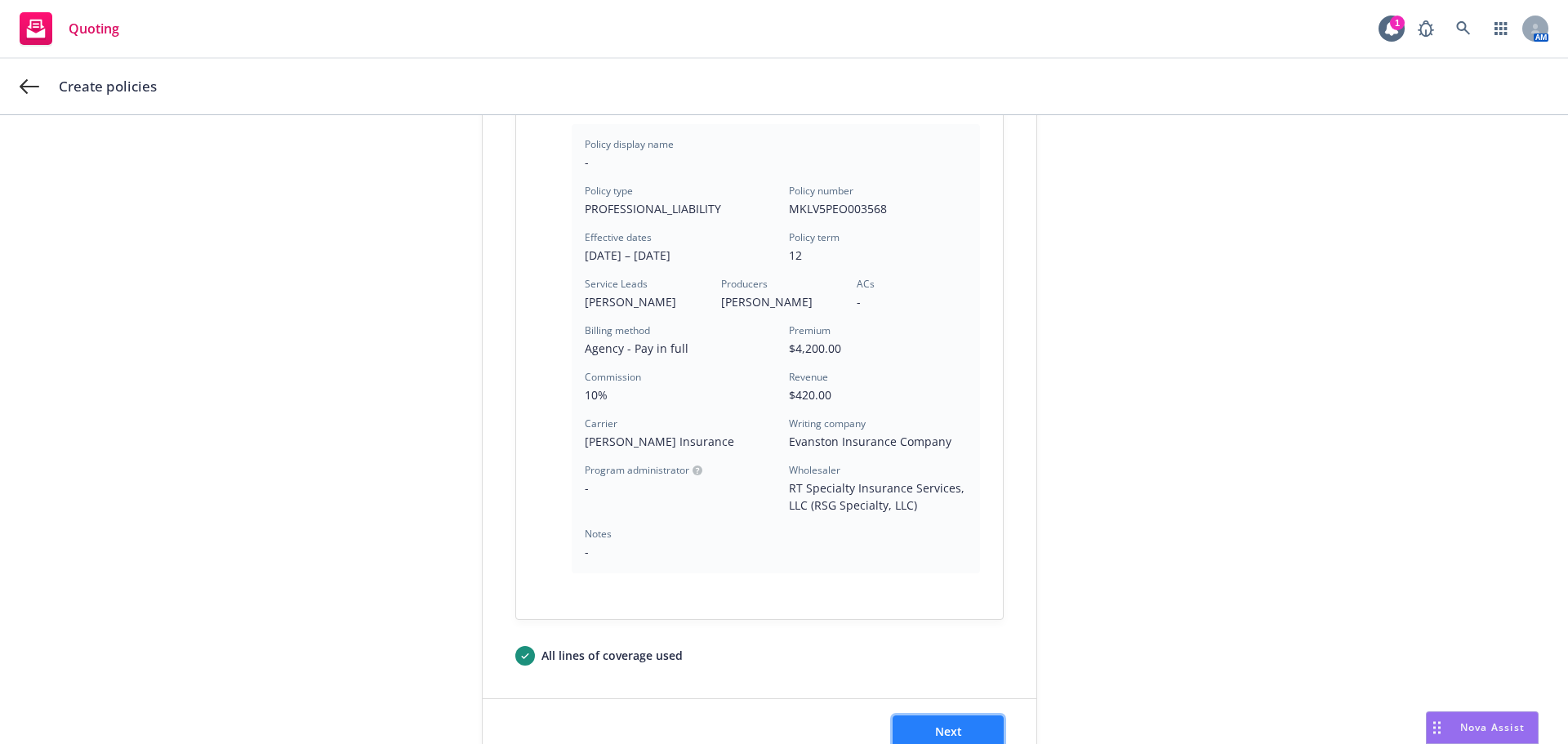
click at [958, 726] on button "Next" at bounding box center [948, 732] width 111 height 33
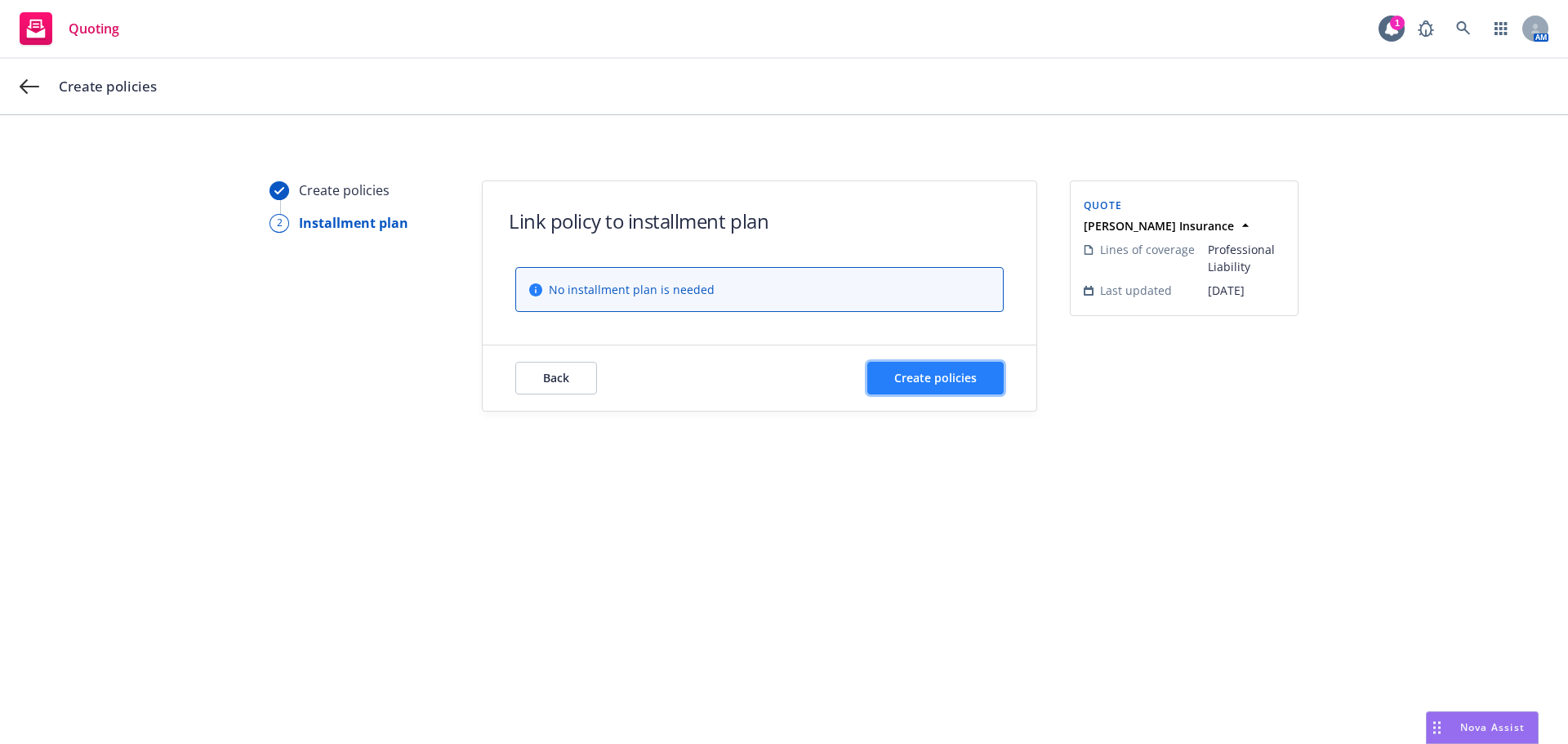
click at [994, 385] on button "Create policies" at bounding box center [935, 378] width 136 height 33
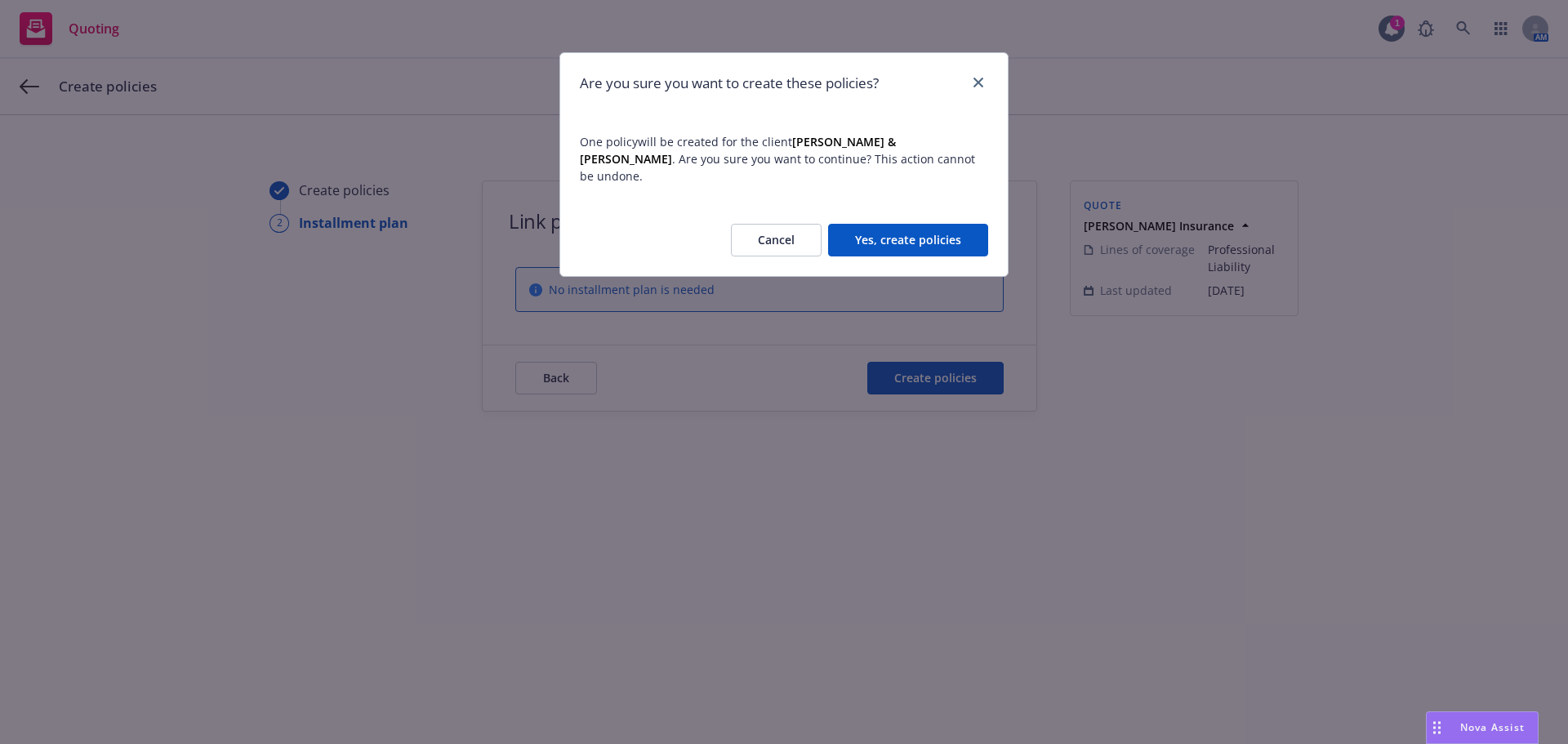
click at [945, 229] on button "Yes, create policies" at bounding box center [908, 240] width 160 height 33
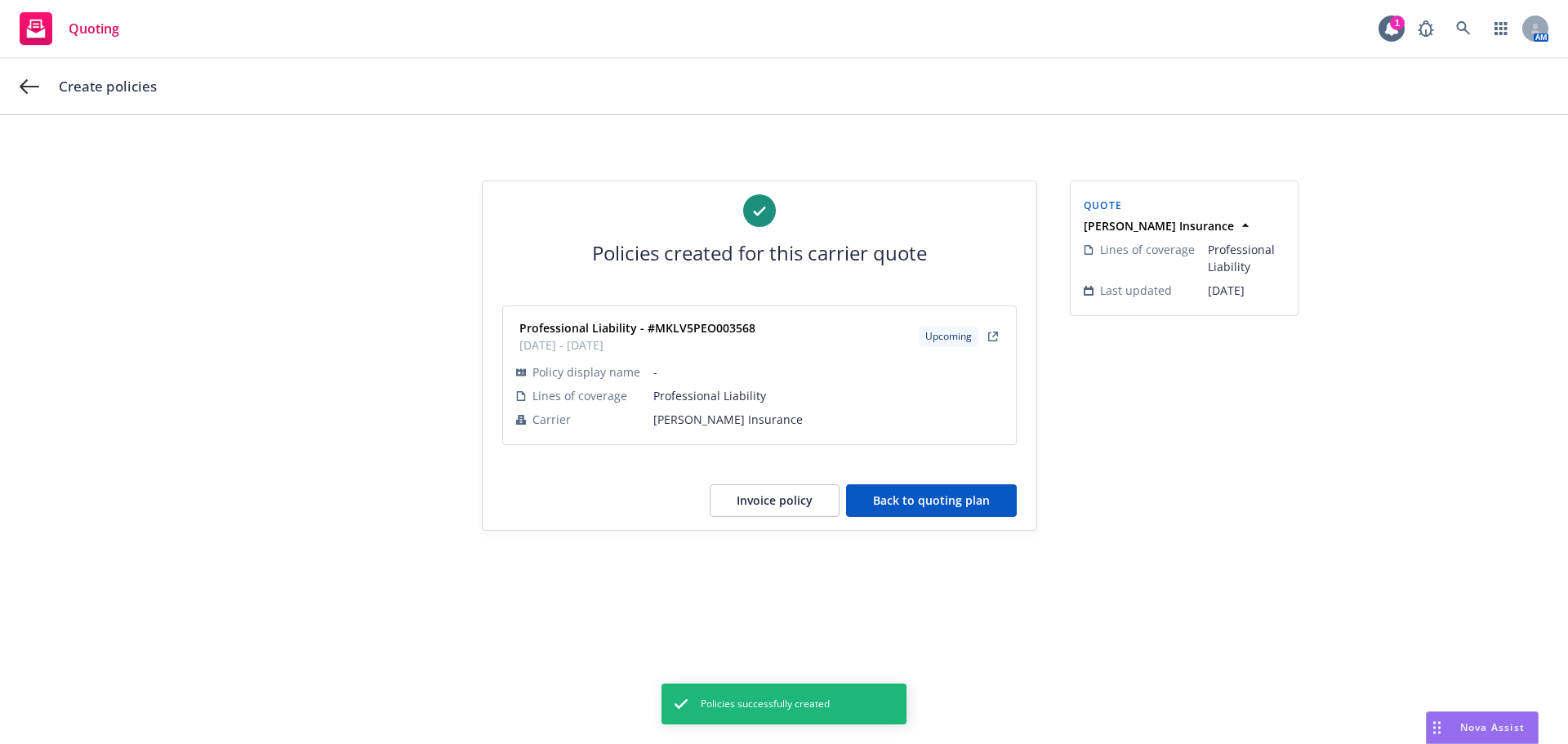
click at [903, 506] on button "Back to quoting plan" at bounding box center [931, 501] width 171 height 33
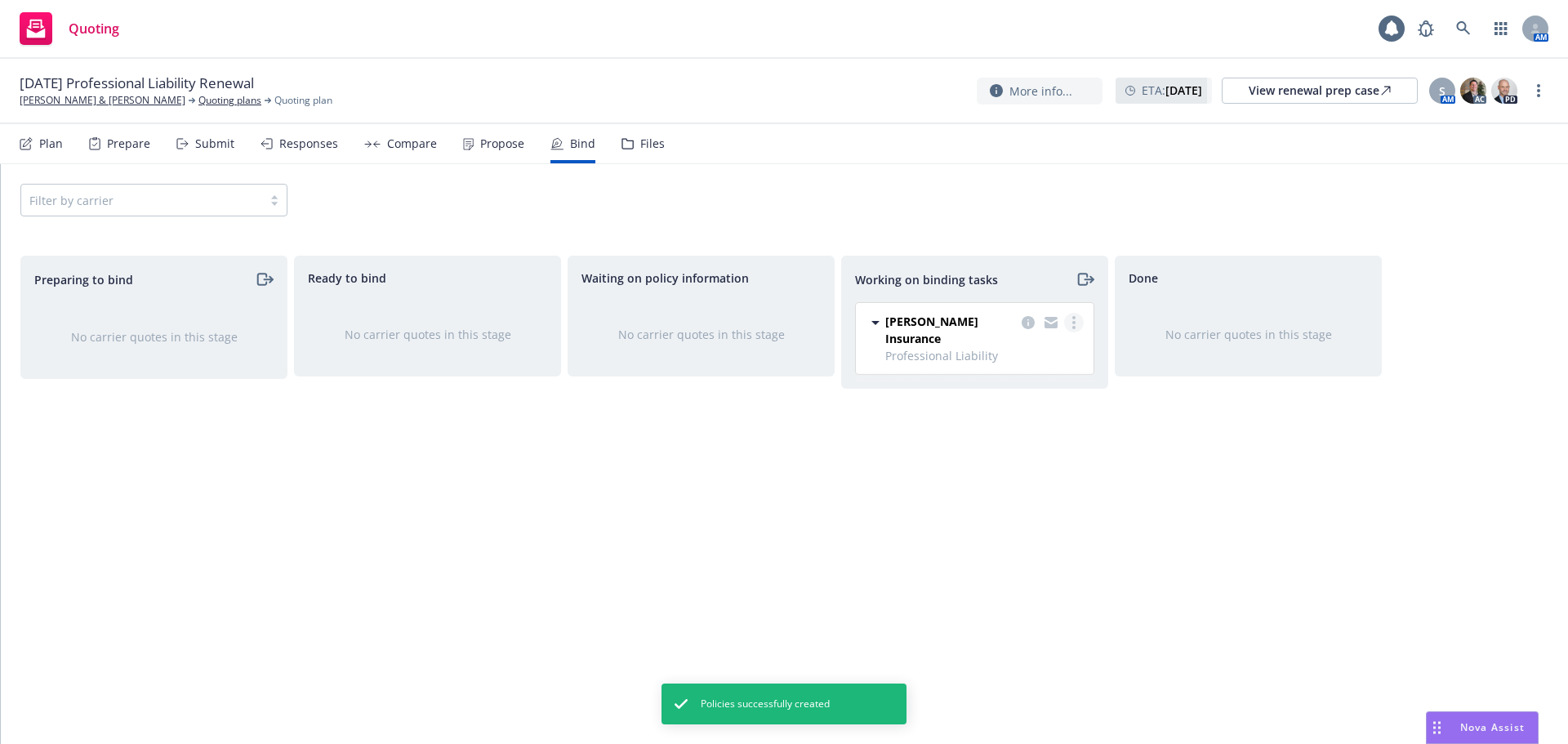
click at [1065, 325] on link "more" at bounding box center [1074, 323] width 20 height 20
click at [1034, 398] on link "Move to done" at bounding box center [1008, 389] width 148 height 33
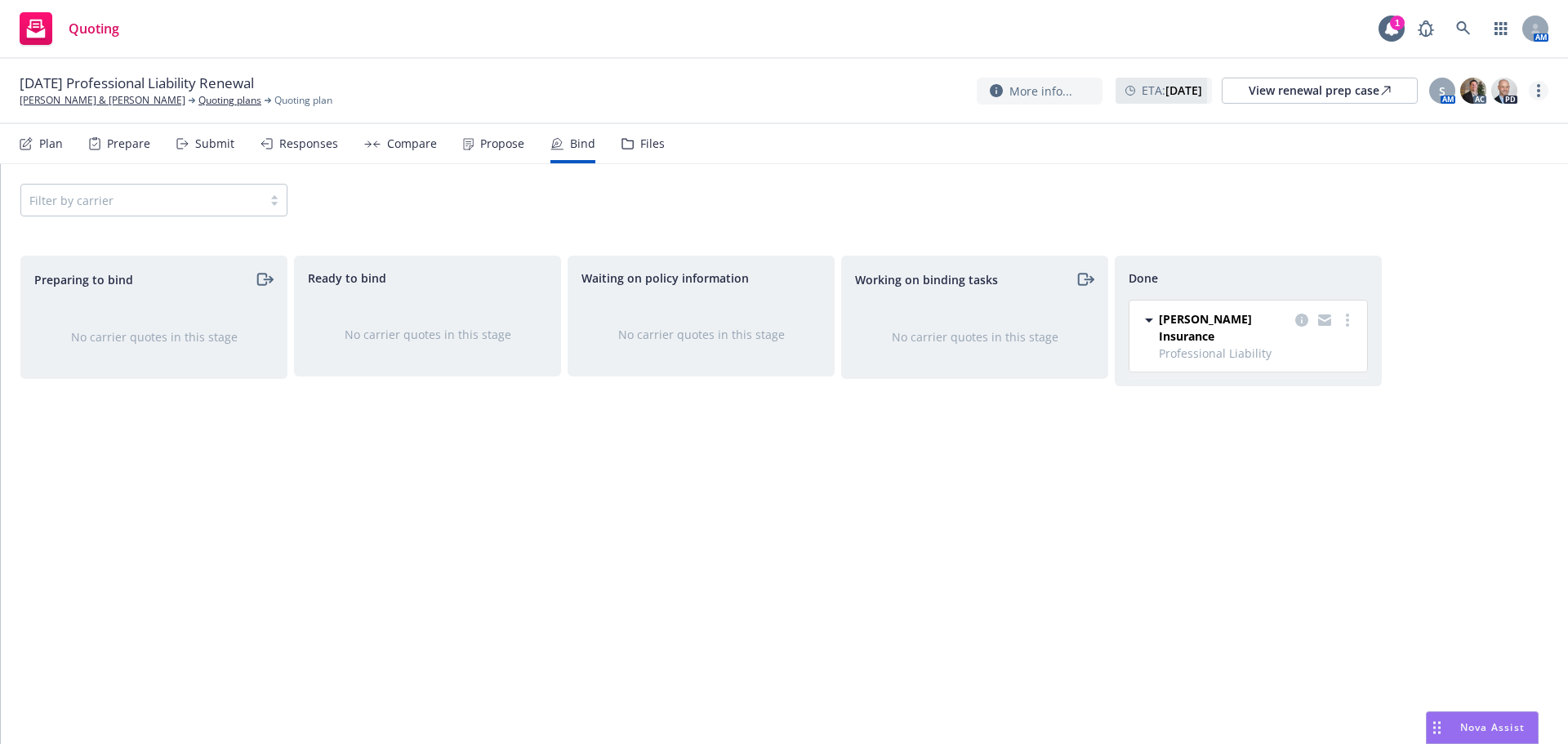
click at [1539, 96] on circle "more" at bounding box center [1539, 96] width 3 height 3
click at [1490, 116] on link "Copy logging email" at bounding box center [1456, 124] width 182 height 33
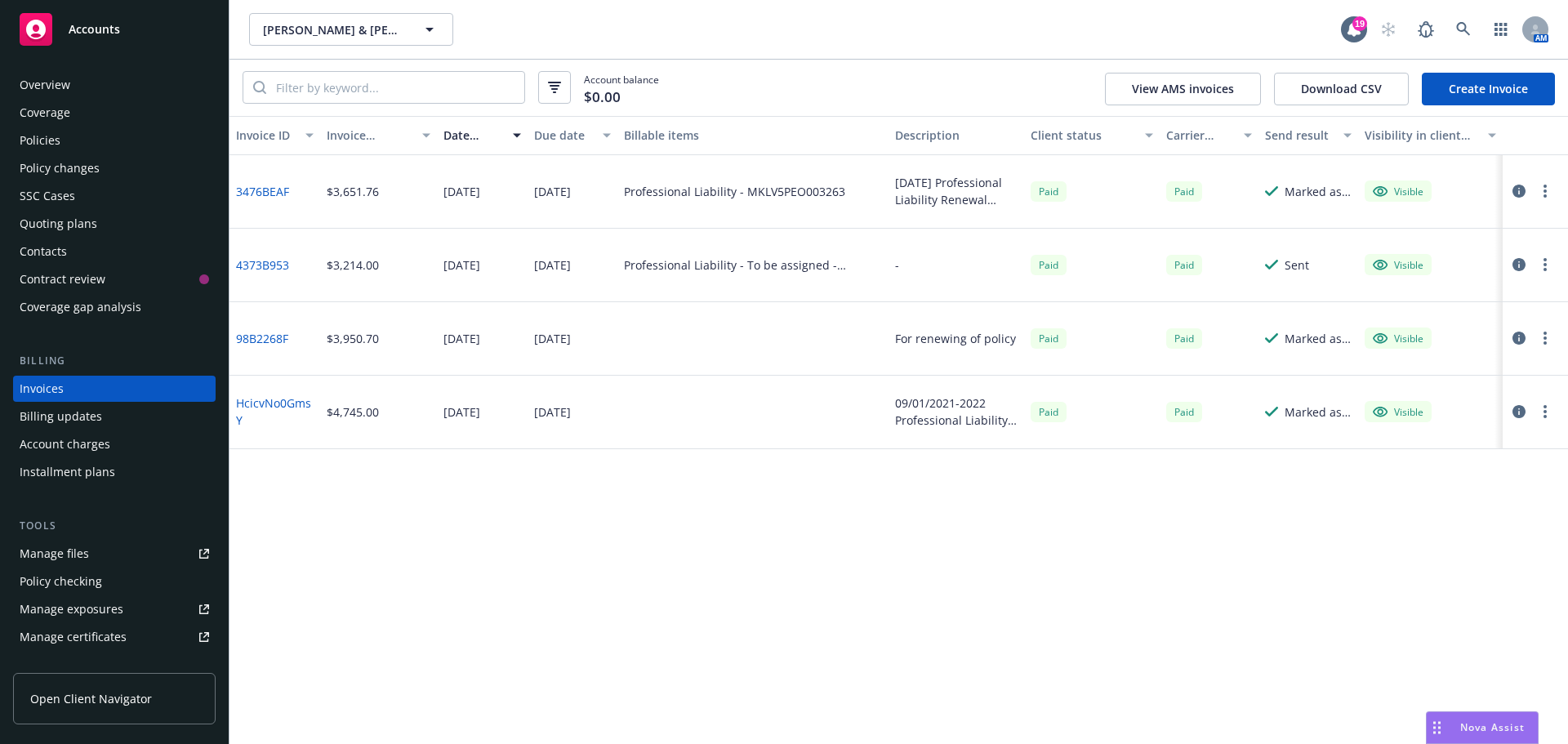
click at [1466, 95] on link "Create Invoice" at bounding box center [1488, 89] width 133 height 33
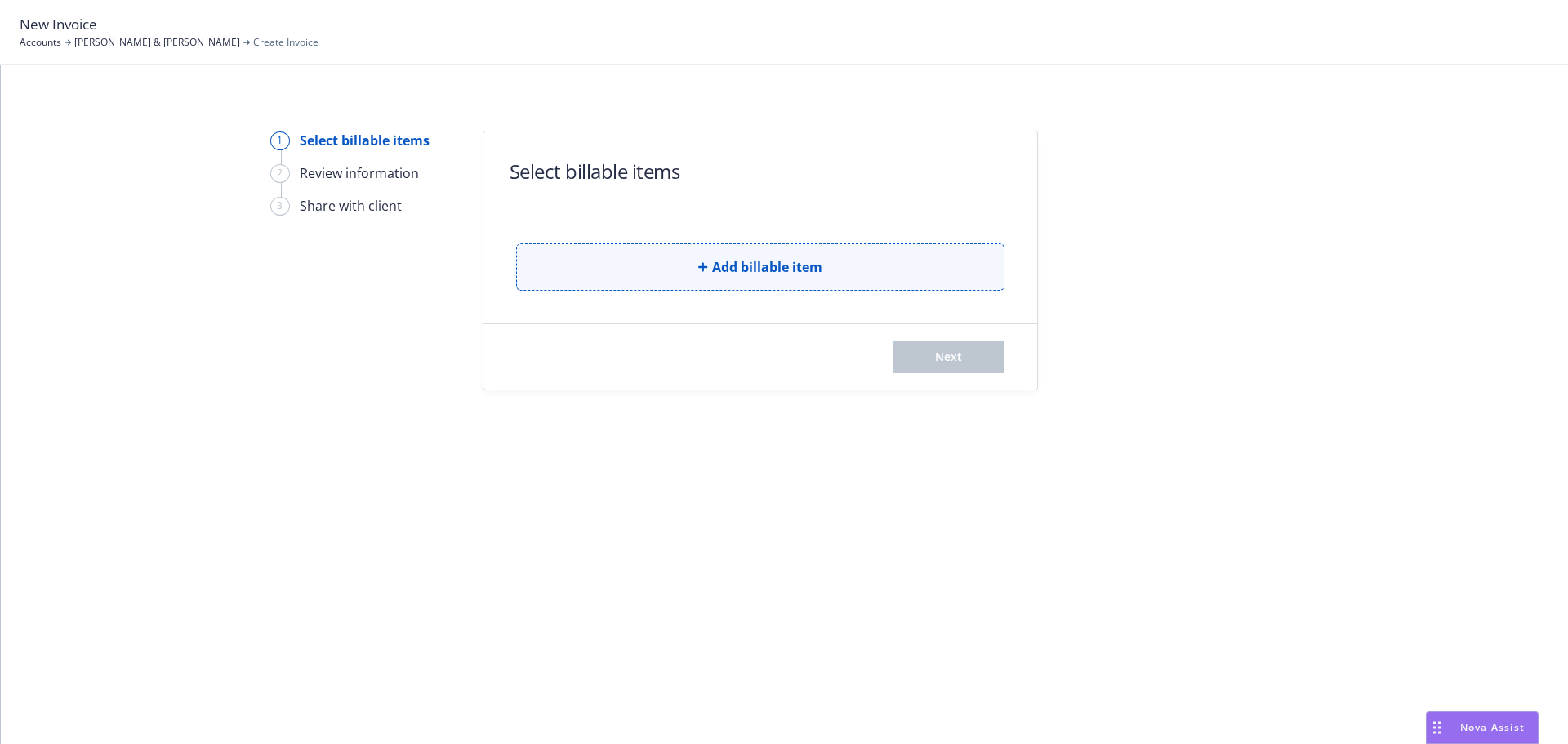
click at [880, 274] on button "Add billable item" at bounding box center [761, 267] width 489 height 47
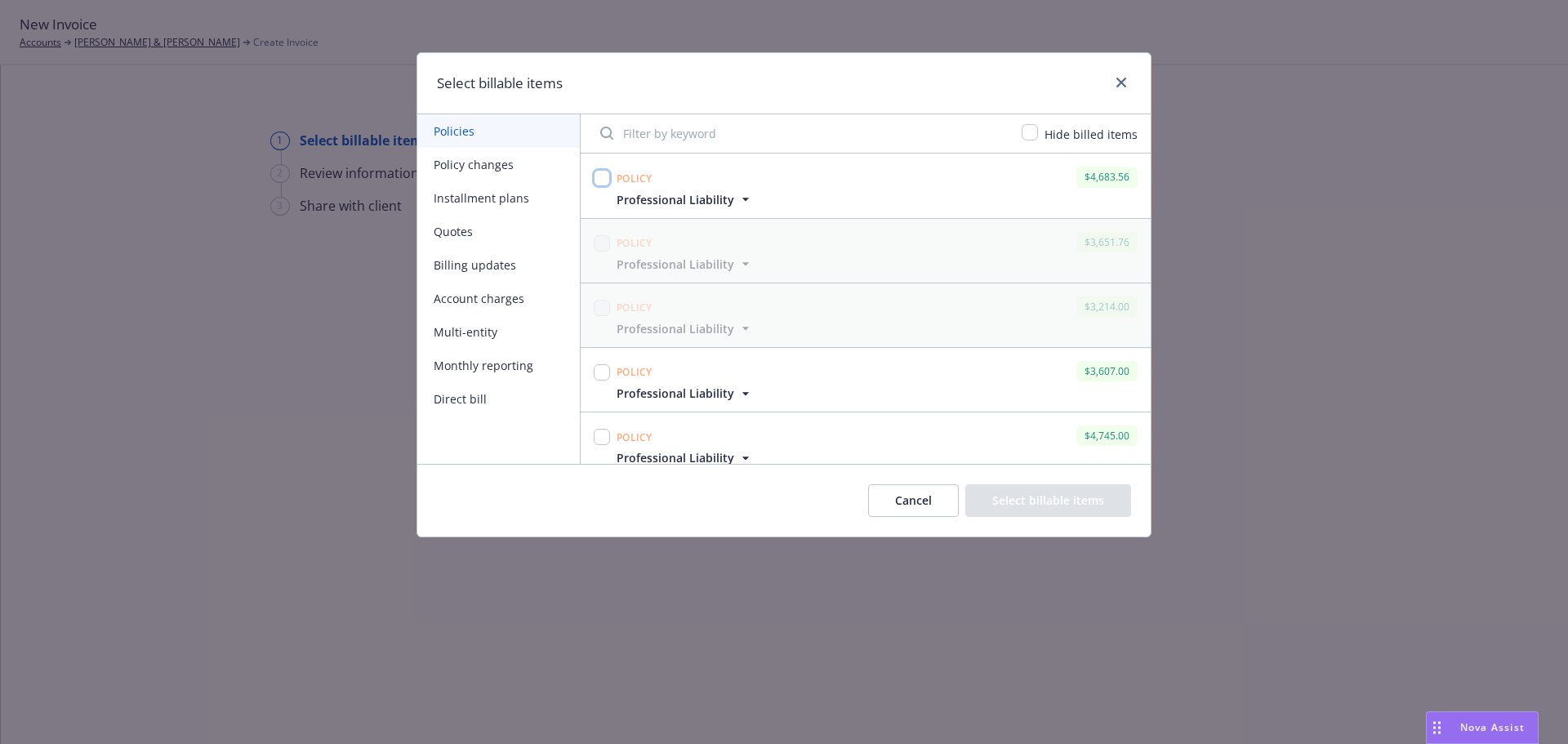
click at [605, 174] on input "checkbox" at bounding box center [602, 178] width 16 height 16
checkbox input "true"
click at [1022, 497] on button "Select billable items" at bounding box center [1048, 501] width 166 height 33
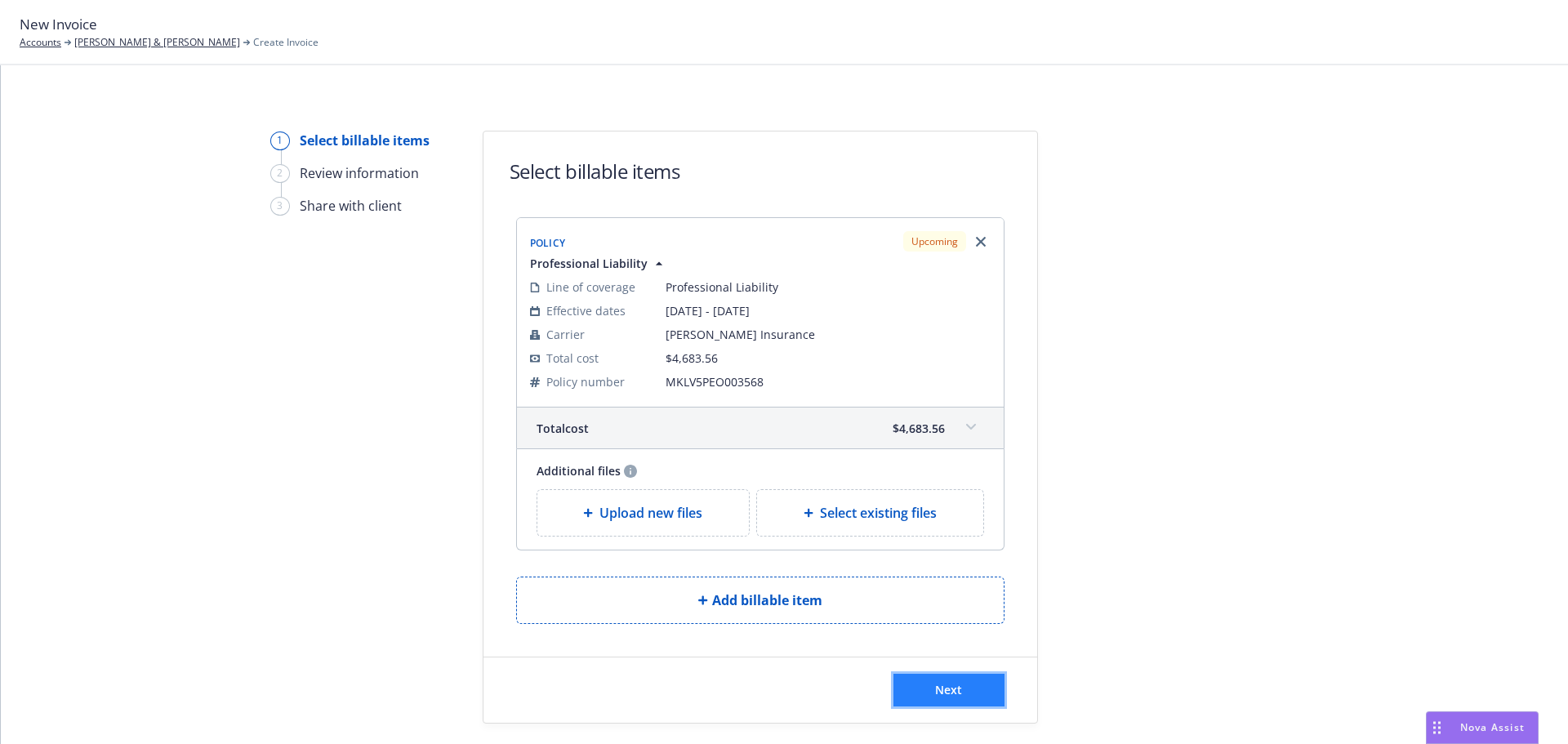
click at [965, 677] on button "Next" at bounding box center [949, 690] width 111 height 33
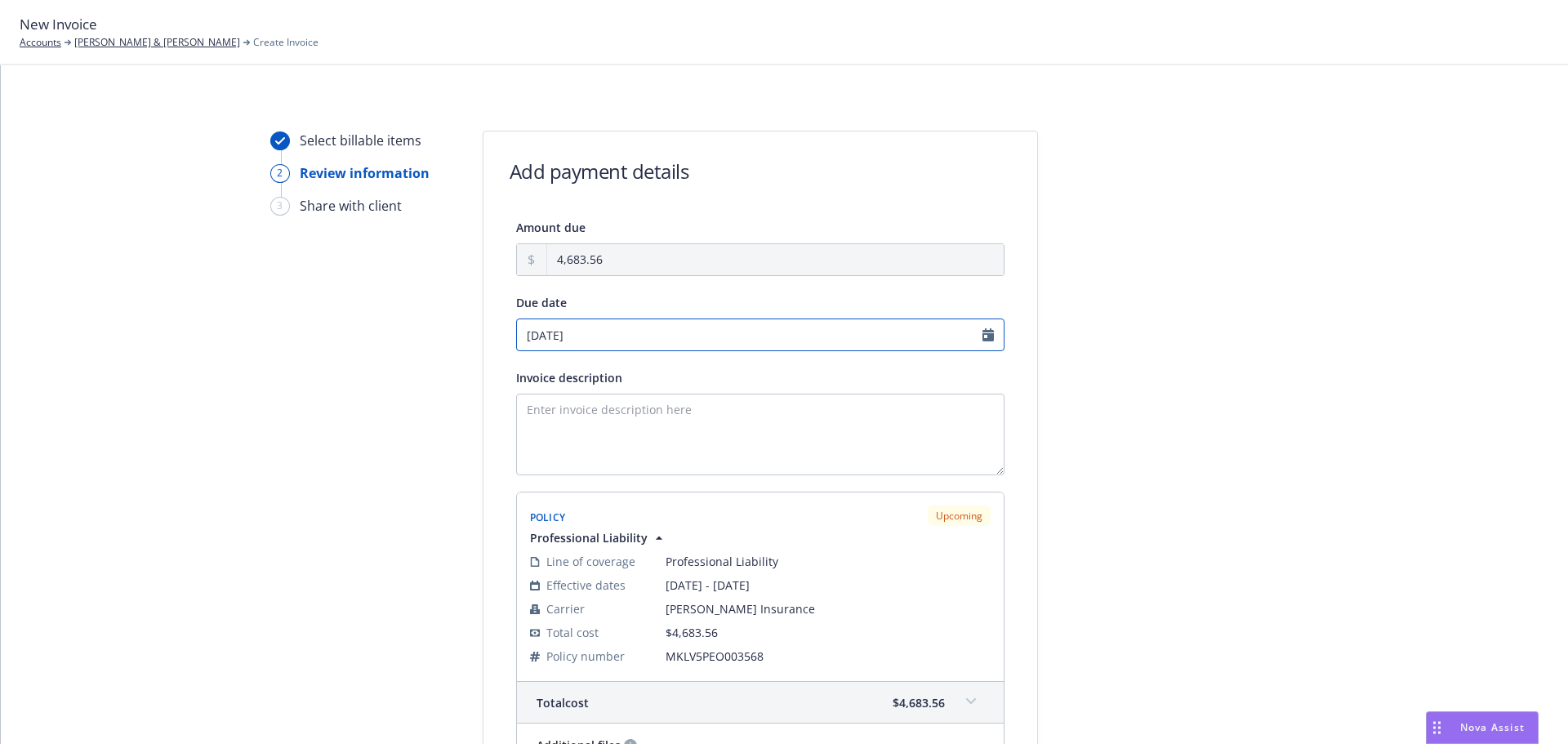
click at [803, 348] on input "09/01/2025" at bounding box center [761, 335] width 489 height 33
select select "September"
select select "2025"
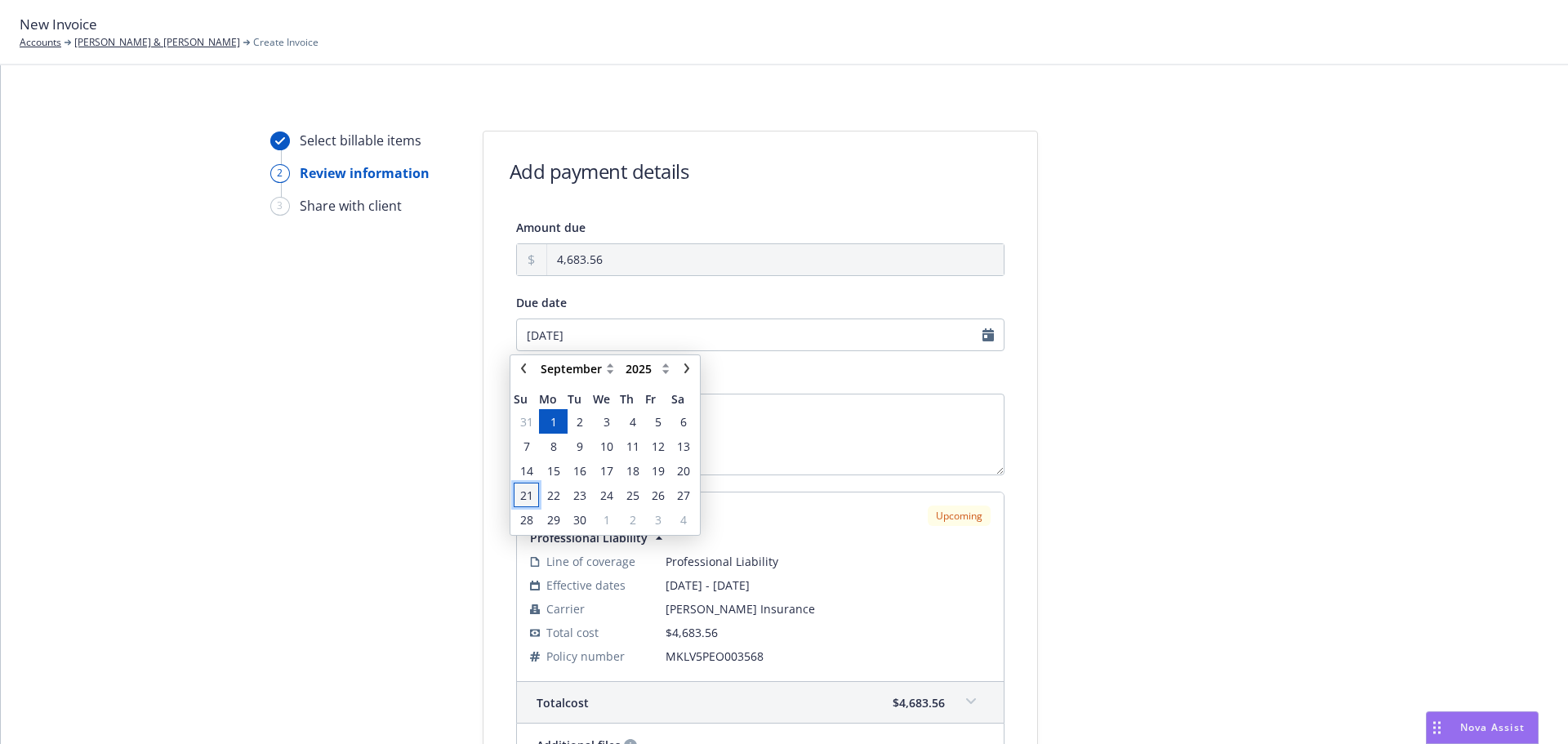
click at [533, 495] on span "21" at bounding box center [527, 495] width 13 height 17
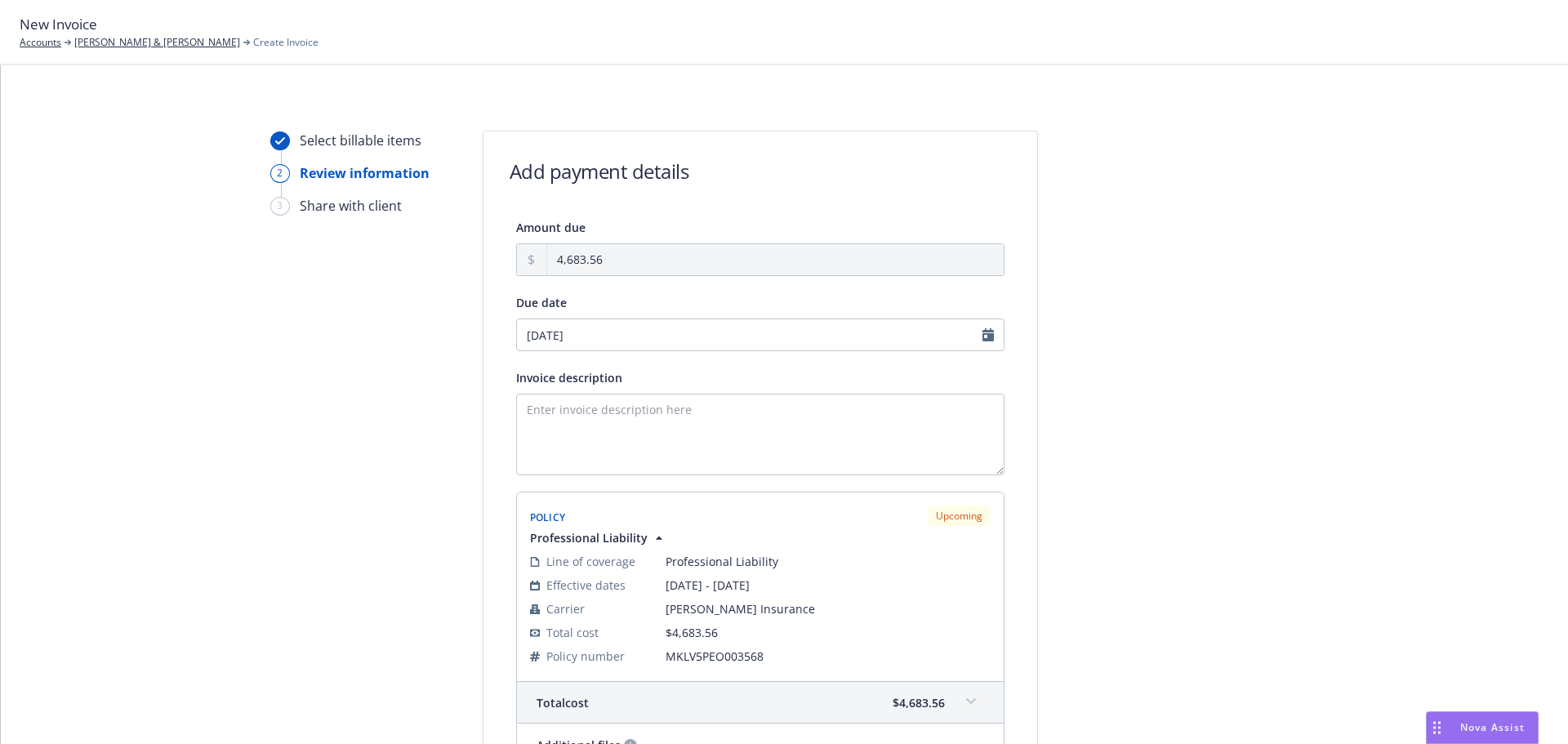
type input "[DATE]"
click at [660, 419] on textarea "Invoice description" at bounding box center [761, 434] width 489 height 82
paste textarea "MKLV5PEO003568"
type textarea "MKLV5PEO003568"
paste textarea "09/01/25 - Brandenburger & Davis -"
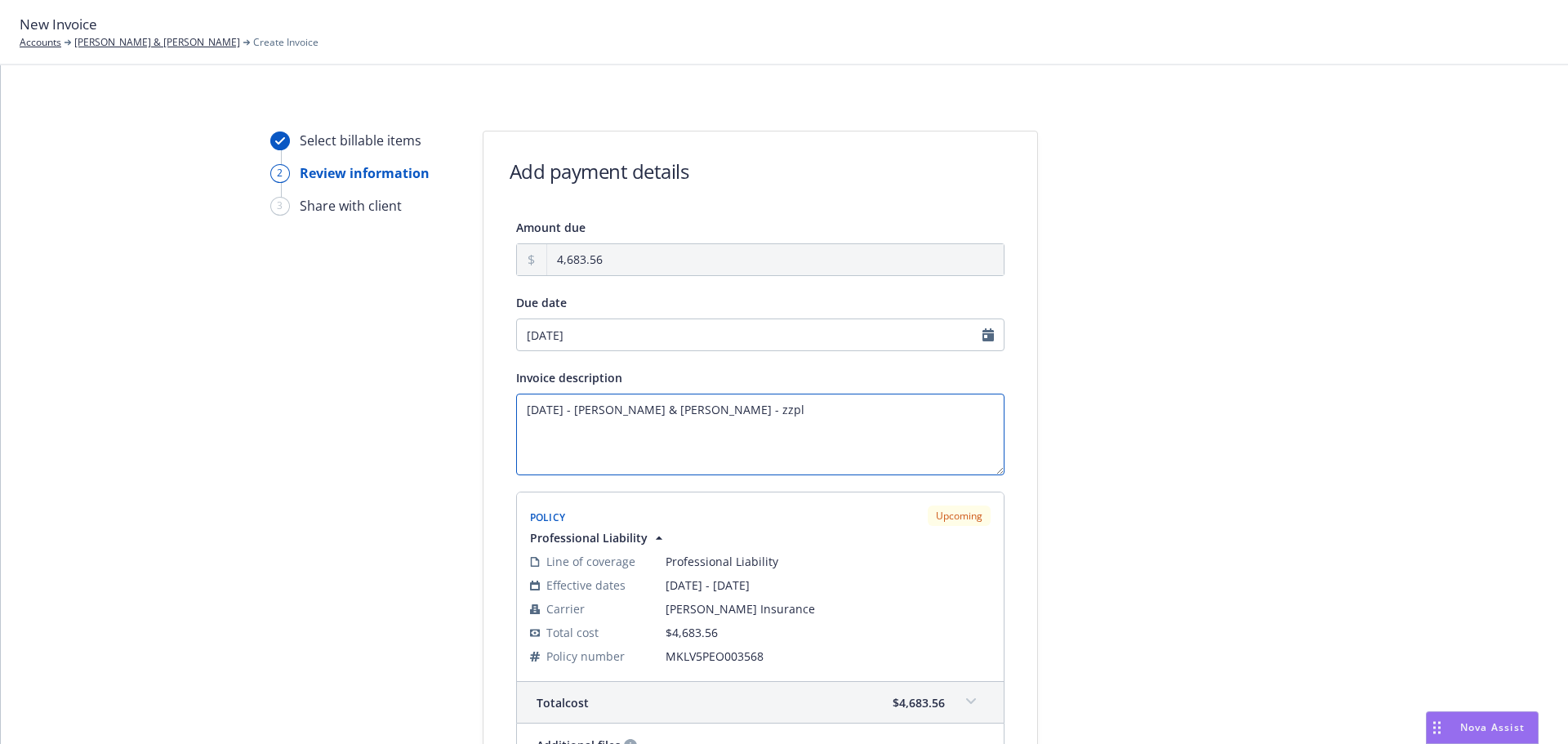
paste textarea "Professional Liability"
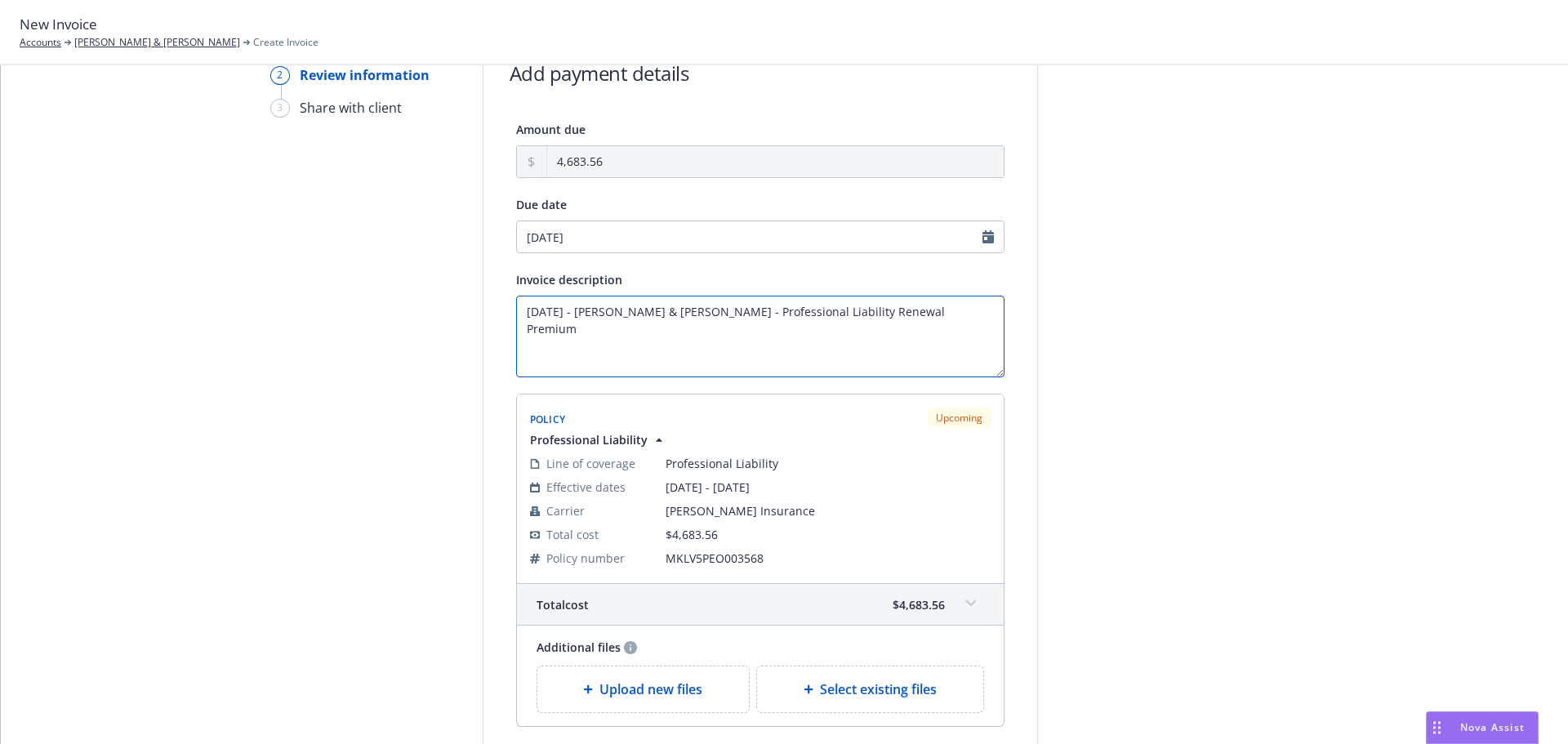
scroll to position [246, 0]
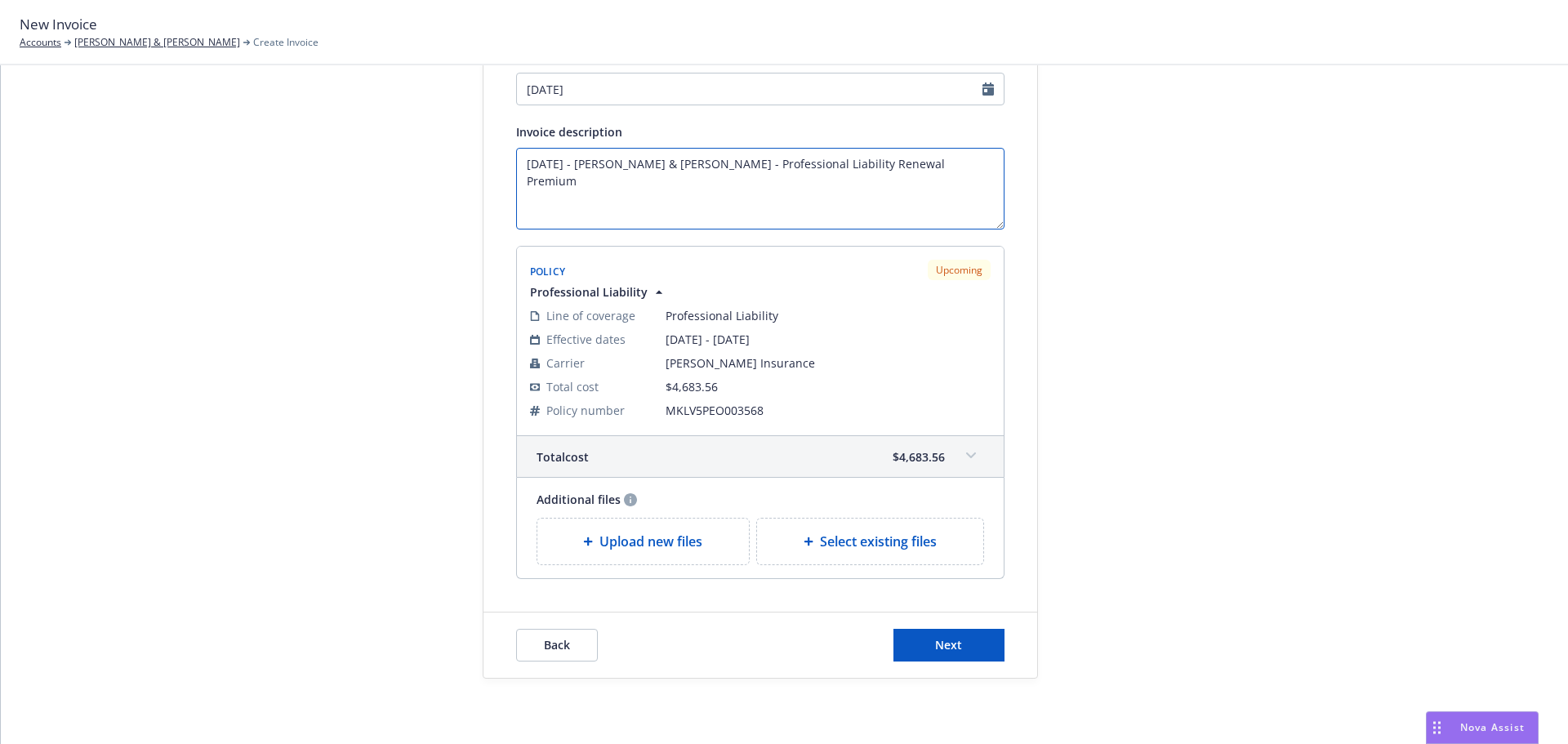
type textarea "[DATE] - [PERSON_NAME] & [PERSON_NAME] - Professional Liability Renewal Premium"
click at [939, 652] on span "Next" at bounding box center [948, 644] width 27 height 16
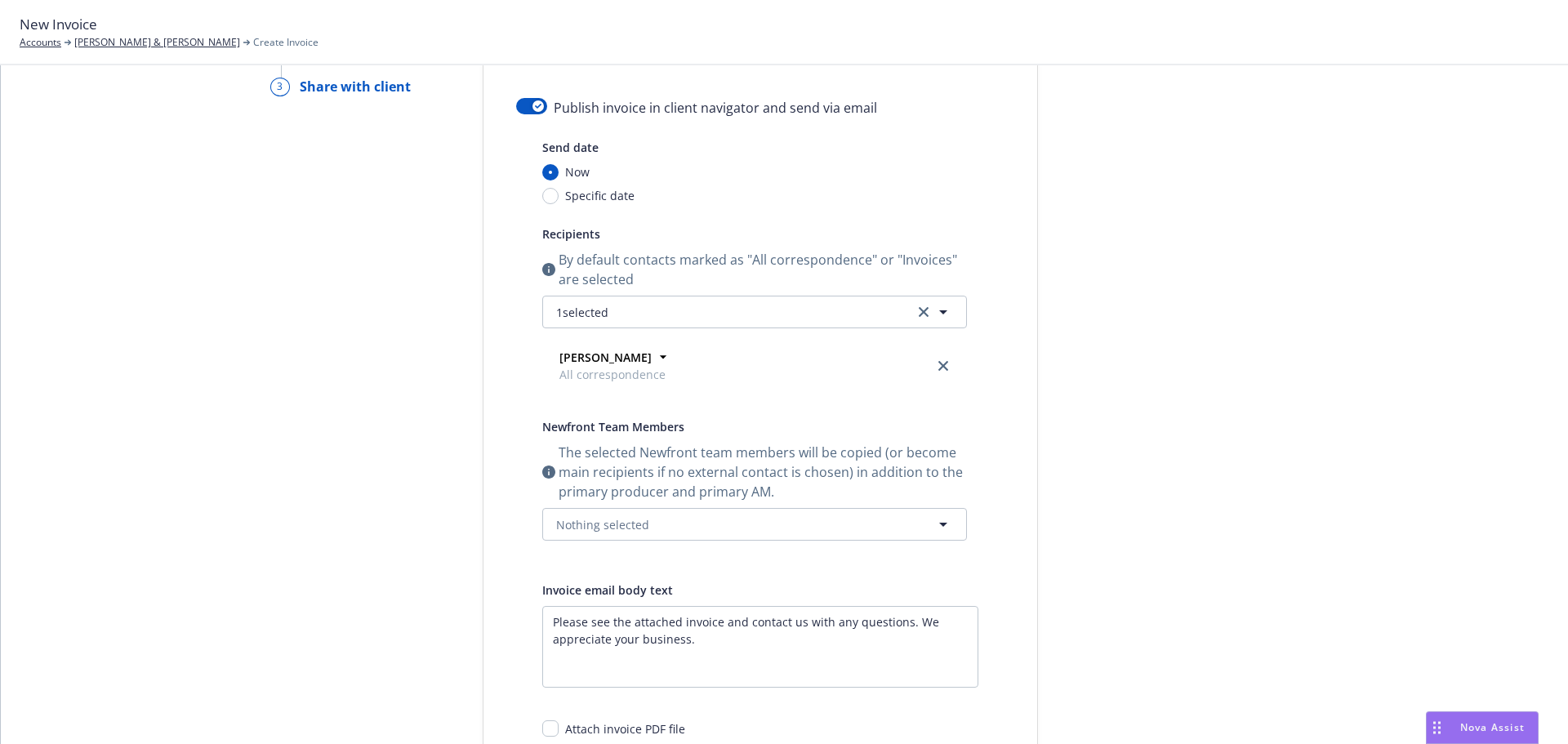
scroll to position [0, 0]
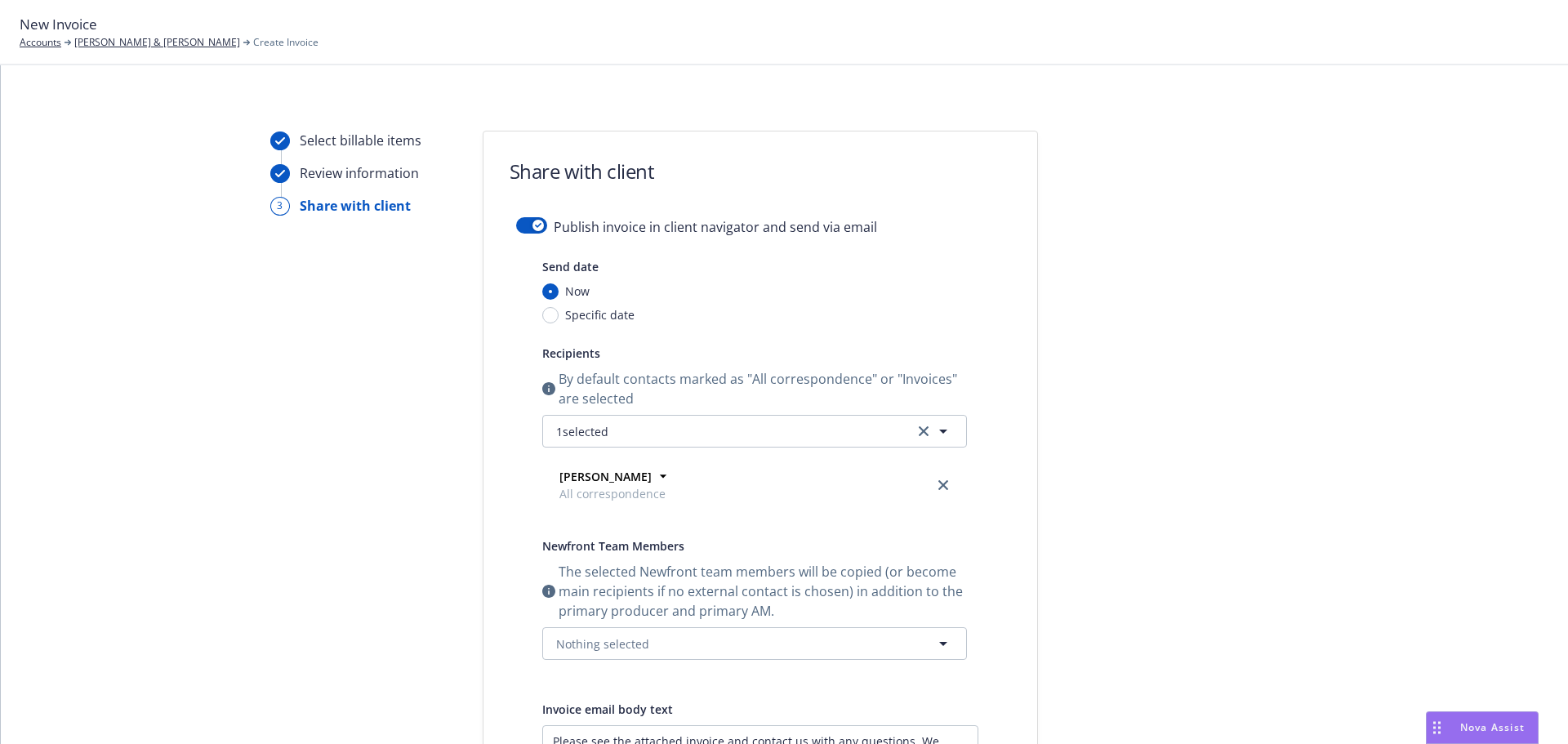
click at [513, 223] on form "Share with client Publish invoice in client navigator and send via email Send d…" at bounding box center [761, 590] width 554 height 916
click at [516, 229] on button "button" at bounding box center [532, 225] width 31 height 16
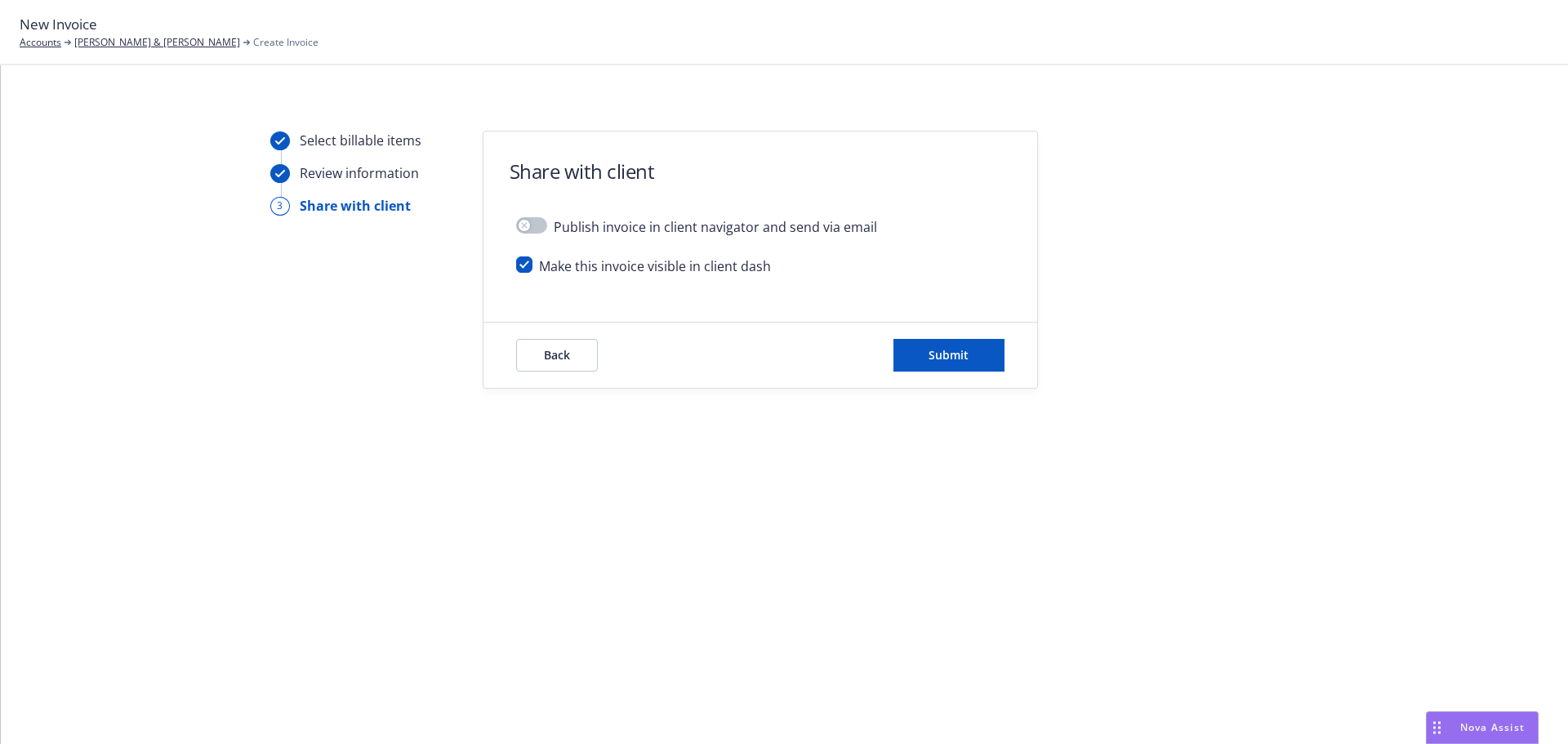
click at [525, 273] on div "Make this invoice visible in client dash" at bounding box center [761, 273] width 489 height 33
click at [526, 270] on input "checkbox" at bounding box center [525, 265] width 16 height 16
checkbox input "false"
drag, startPoint x: 526, startPoint y: 270, endPoint x: 945, endPoint y: 350, distance: 426.6
click at [945, 336] on div "Back Submit" at bounding box center [761, 355] width 554 height 65
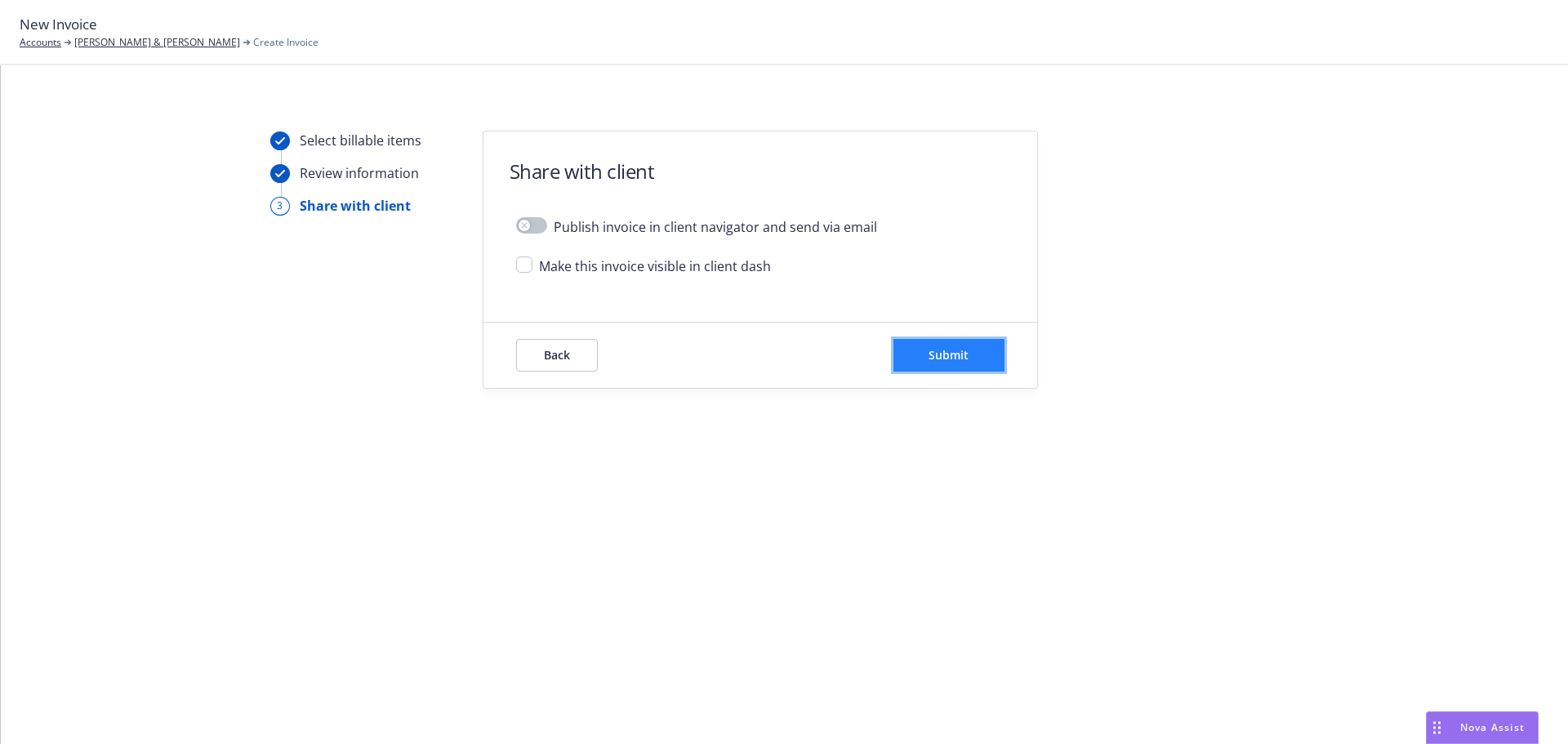
click at [942, 350] on span "Submit" at bounding box center [948, 354] width 40 height 16
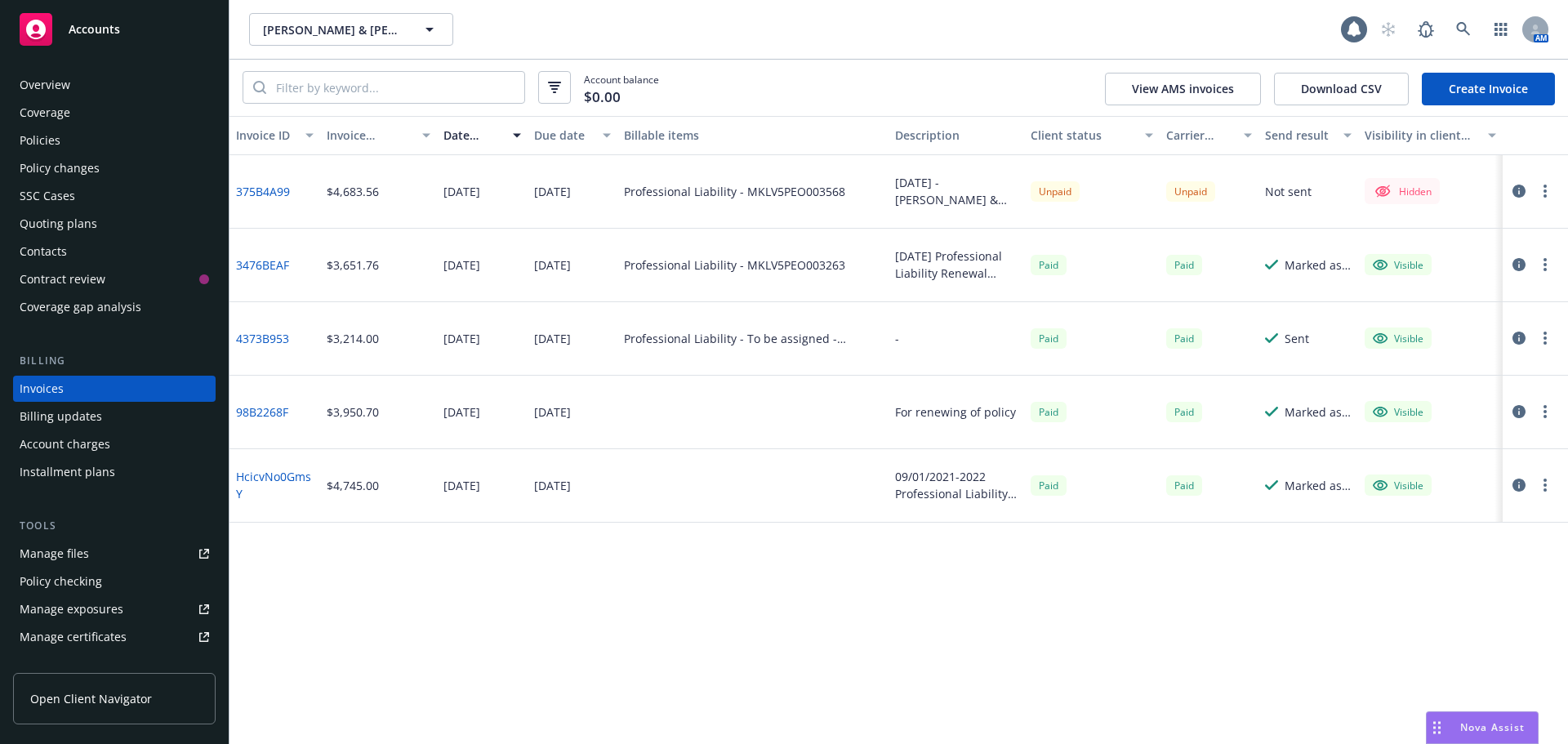
click at [1539, 189] on button "button" at bounding box center [1545, 191] width 20 height 20
click at [1490, 324] on link "Make it visible in client dash" at bounding box center [1450, 323] width 208 height 33
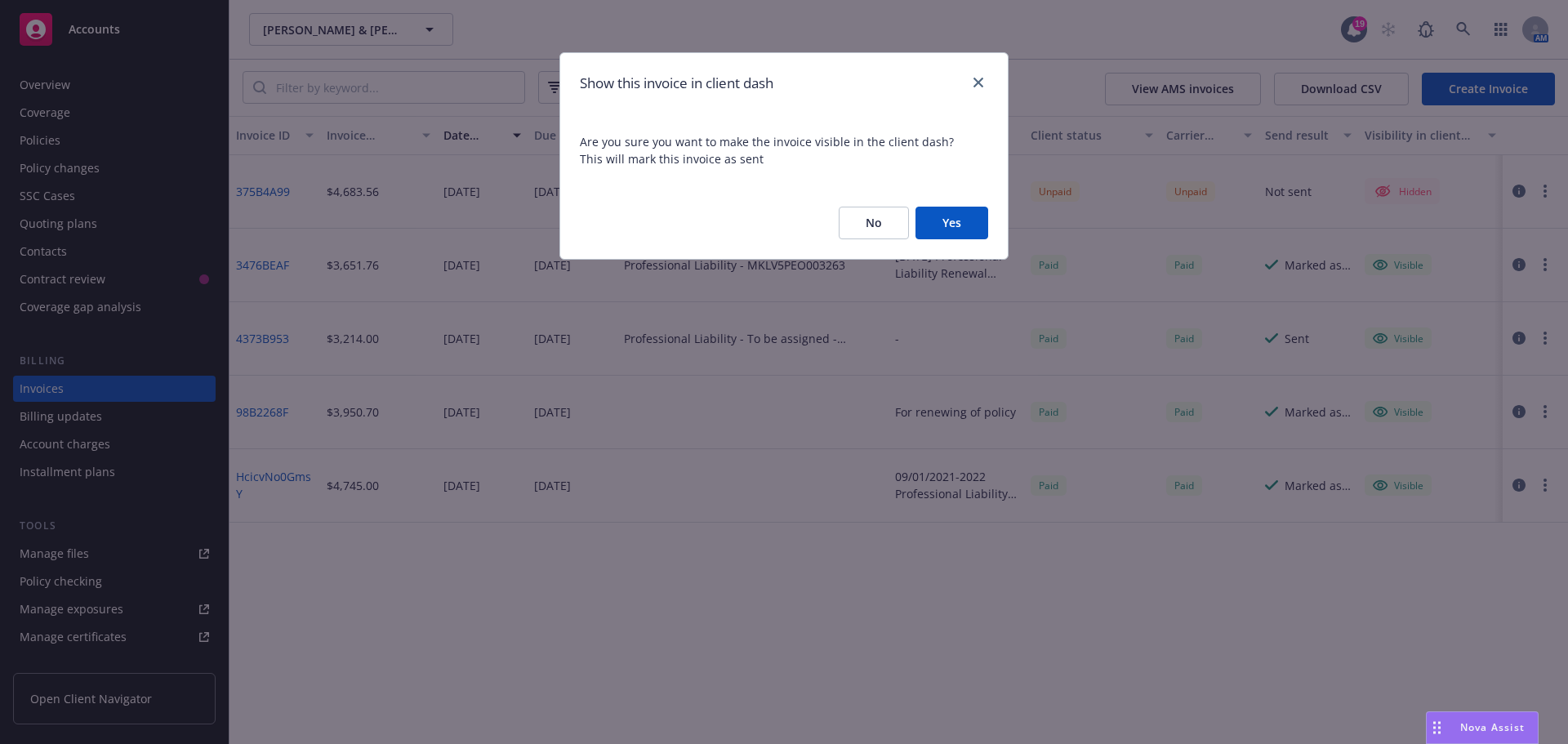
click at [952, 222] on button "Yes" at bounding box center [951, 223] width 73 height 33
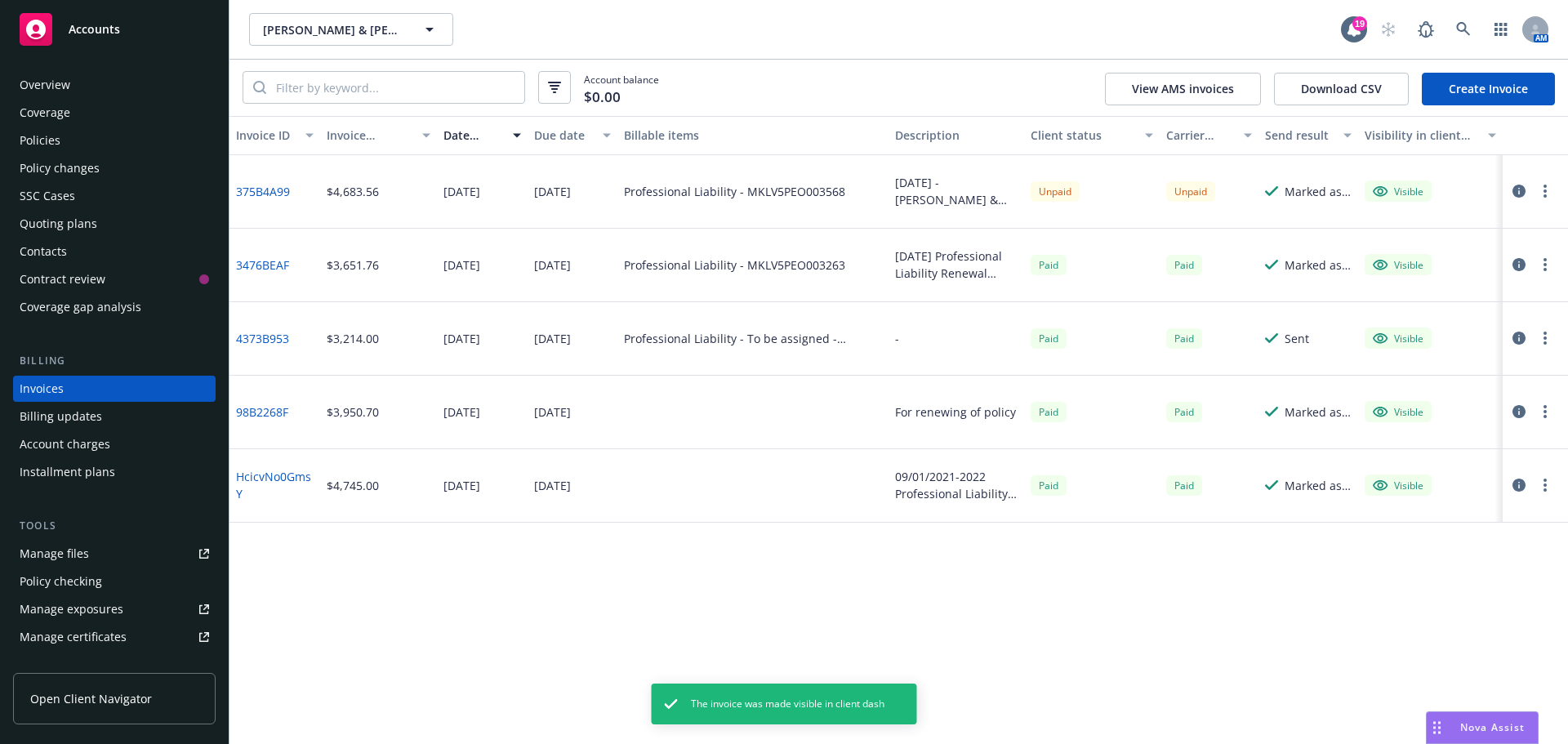
click at [1520, 198] on icon "button" at bounding box center [1519, 191] width 13 height 13
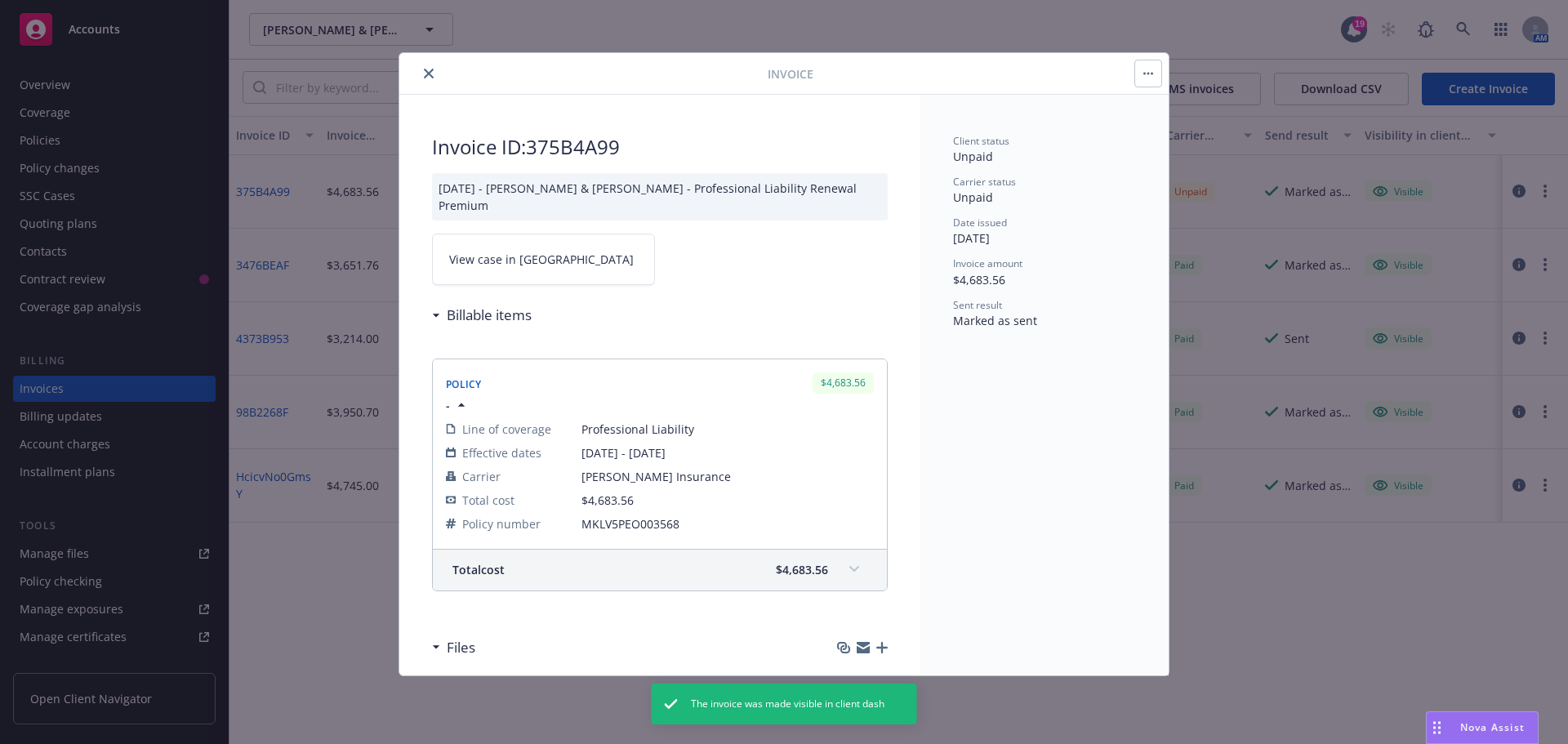
click at [558, 257] on link "View case in SSC" at bounding box center [543, 259] width 223 height 51
click at [429, 70] on icon "close" at bounding box center [429, 74] width 10 height 10
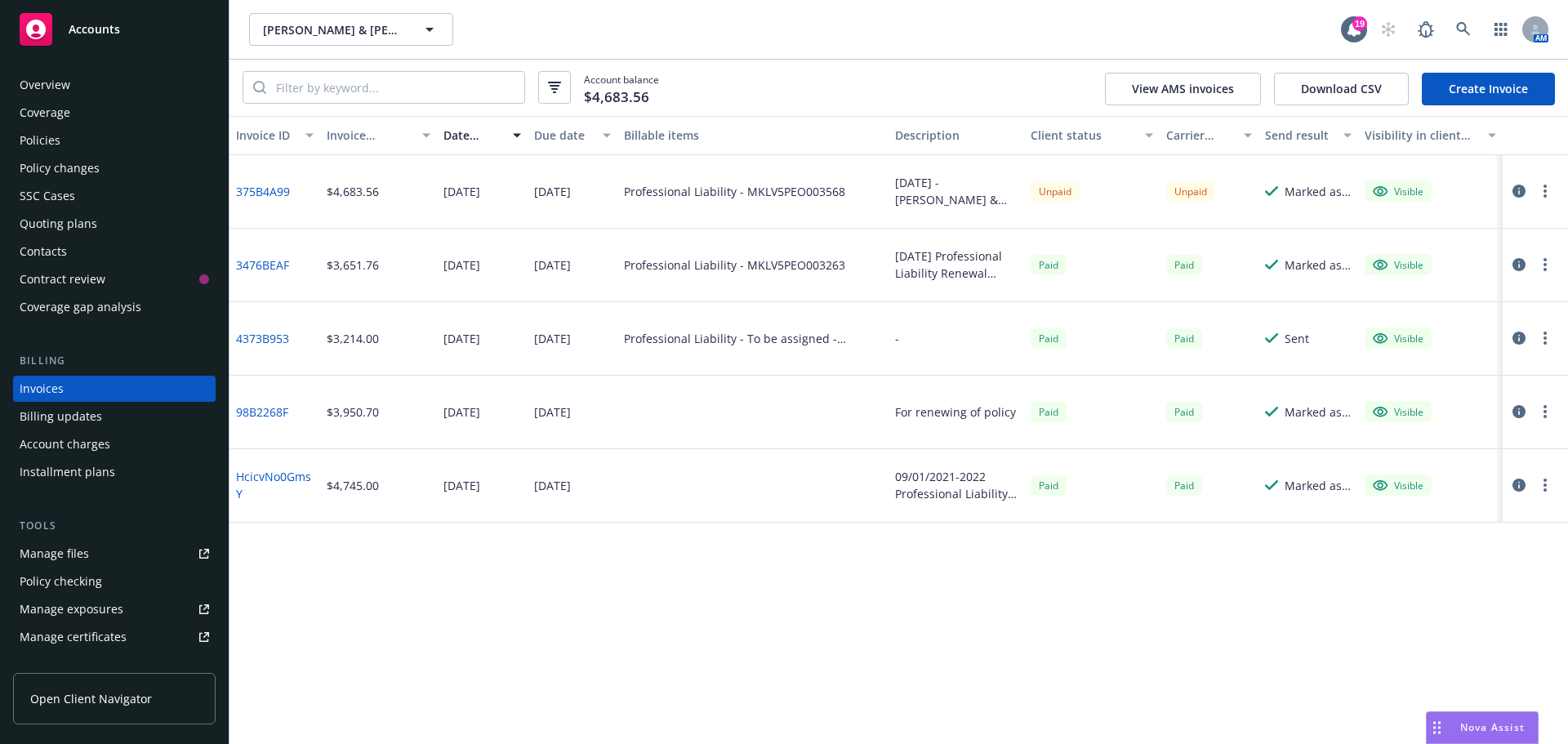
click at [1550, 193] on button "button" at bounding box center [1545, 191] width 20 height 20
click at [1439, 303] on link "Copy invoice URL" at bounding box center [1450, 290] width 208 height 33
